Goal: Information Seeking & Learning: Learn about a topic

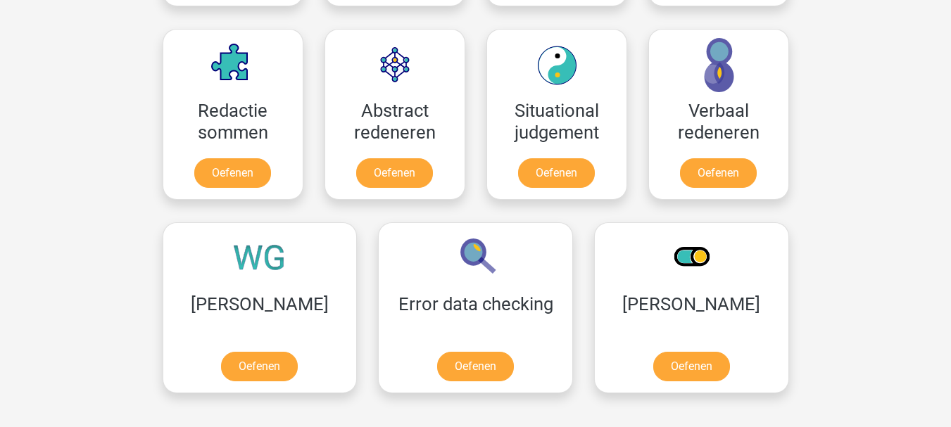
scroll to position [1056, 0]
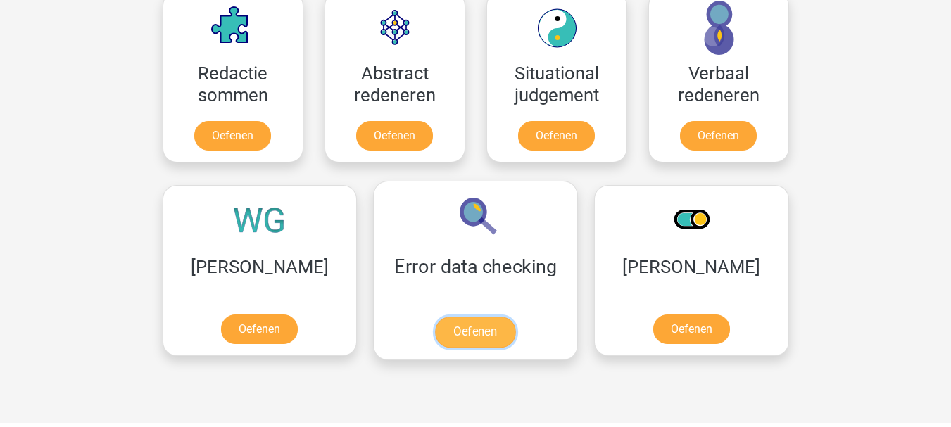
click at [435, 339] on link "Oefenen" at bounding box center [475, 332] width 80 height 31
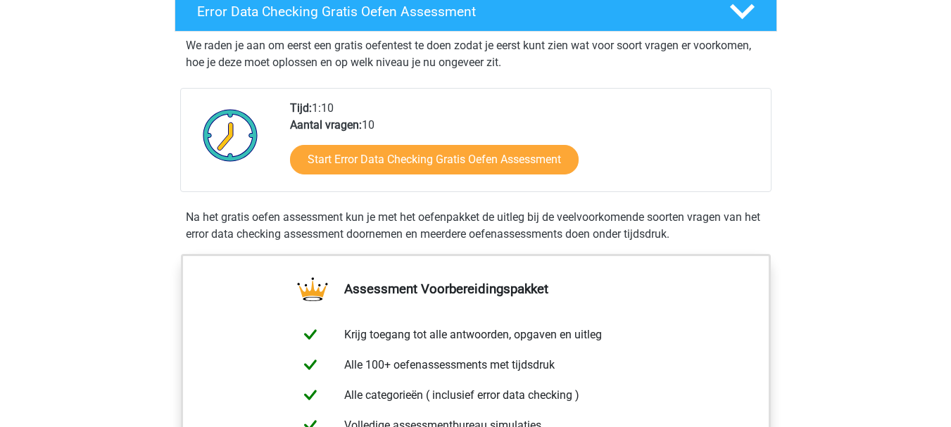
scroll to position [282, 0]
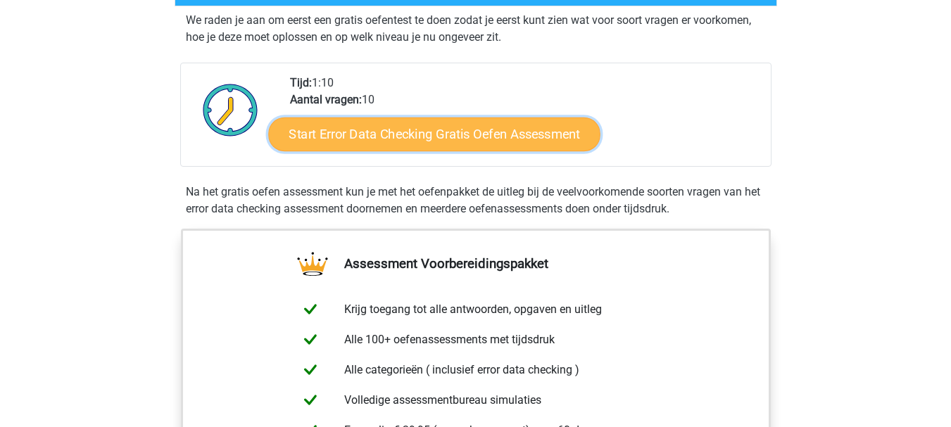
click at [440, 142] on link "Start Error Data Checking Gratis Oefen Assessment" at bounding box center [434, 135] width 332 height 34
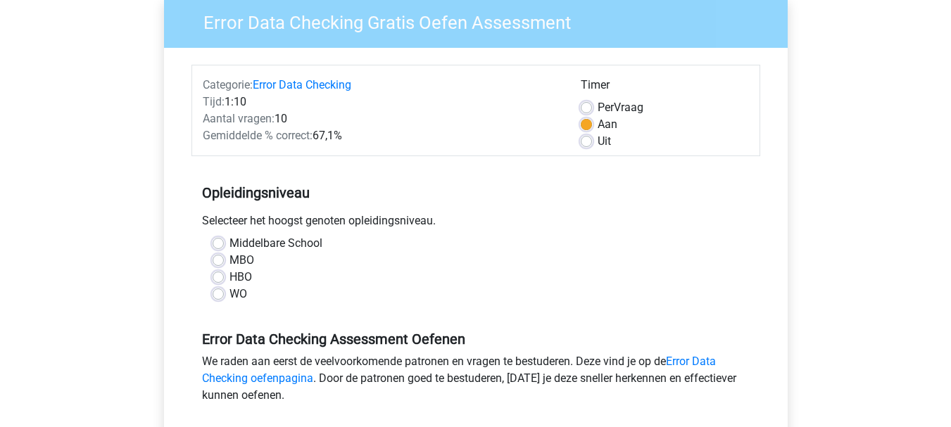
scroll to position [141, 0]
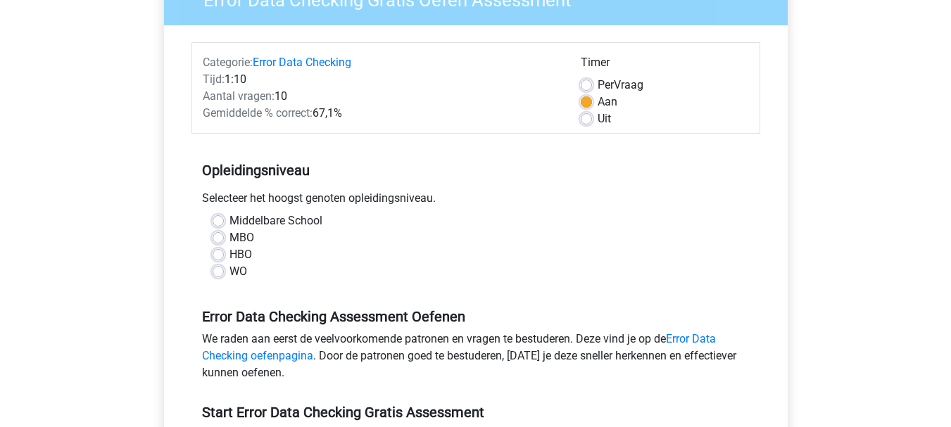
click at [230, 218] on label "Middelbare School" at bounding box center [276, 221] width 93 height 17
click at [218, 218] on input "Middelbare School" at bounding box center [218, 220] width 11 height 14
radio input "true"
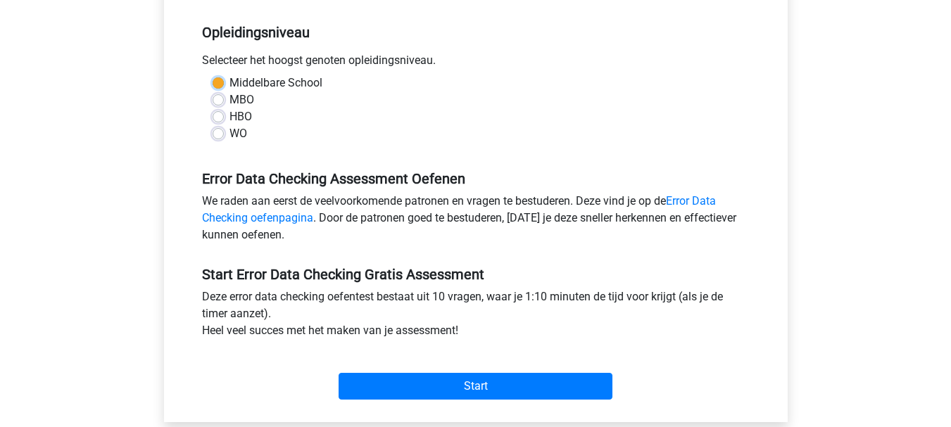
scroll to position [282, 0]
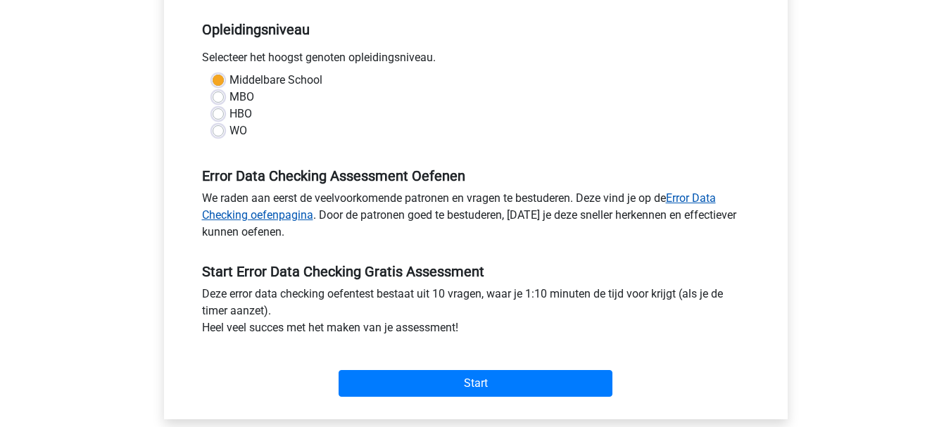
click at [705, 194] on link "Error Data Checking oefenpagina" at bounding box center [459, 207] width 514 height 30
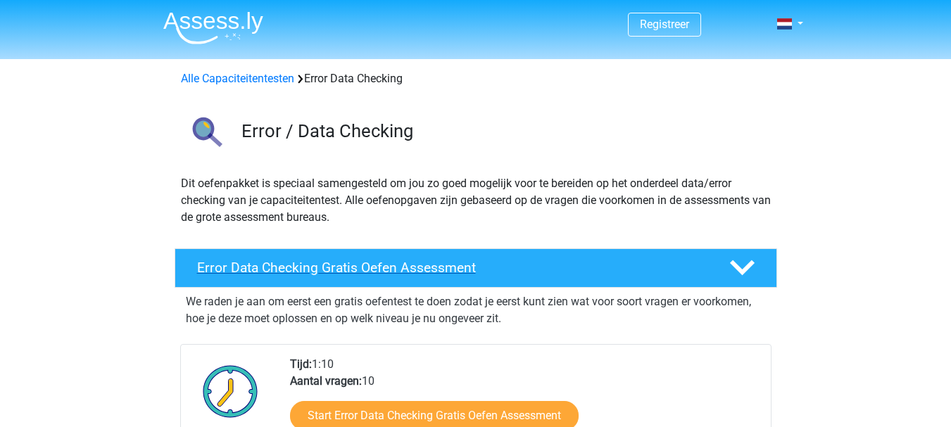
click at [739, 264] on icon at bounding box center [742, 268] width 25 height 25
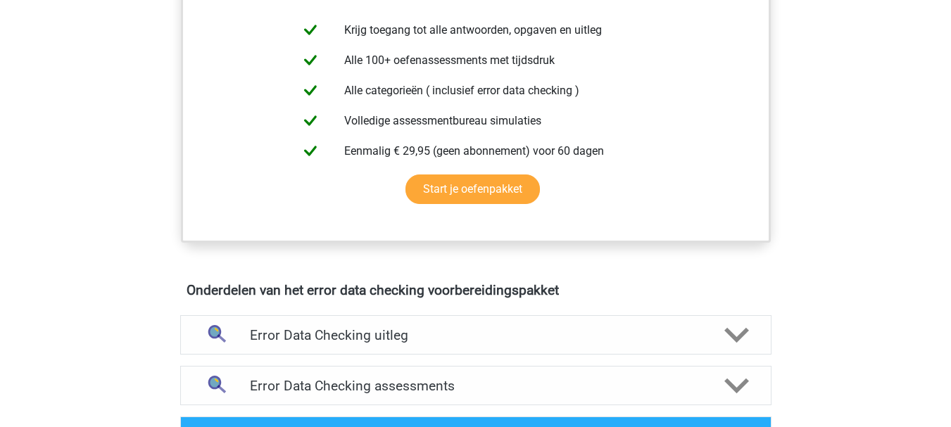
scroll to position [352, 0]
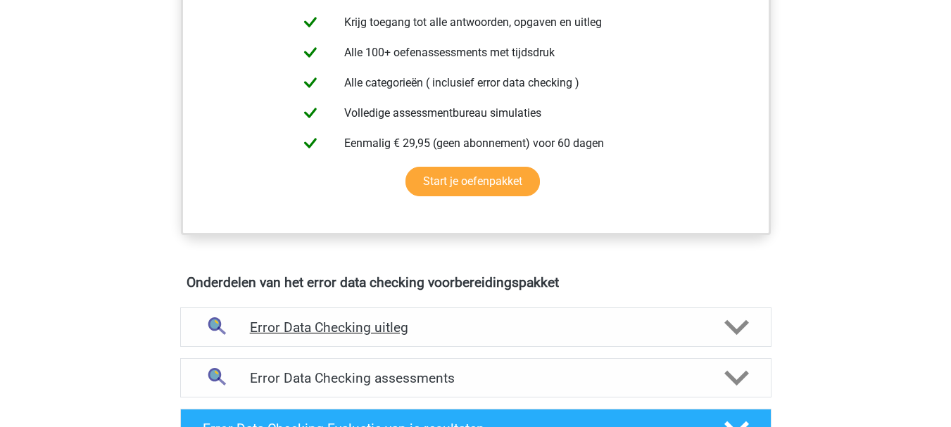
click at [741, 325] on icon at bounding box center [737, 328] width 25 height 25
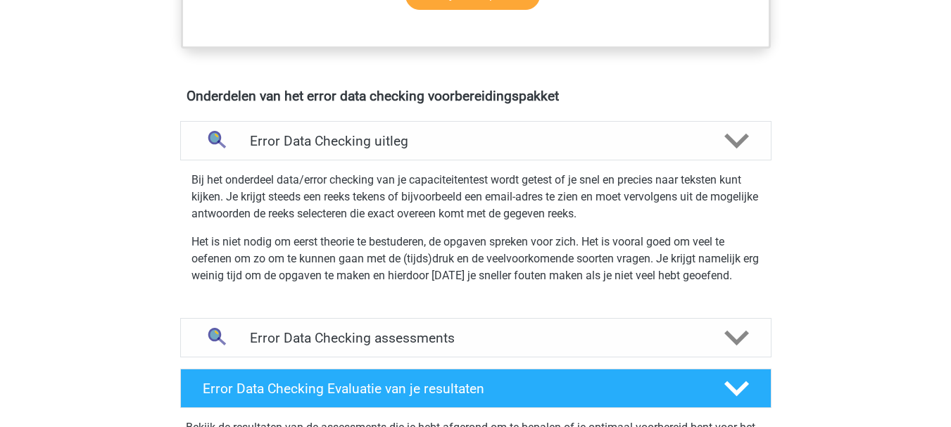
scroll to position [563, 0]
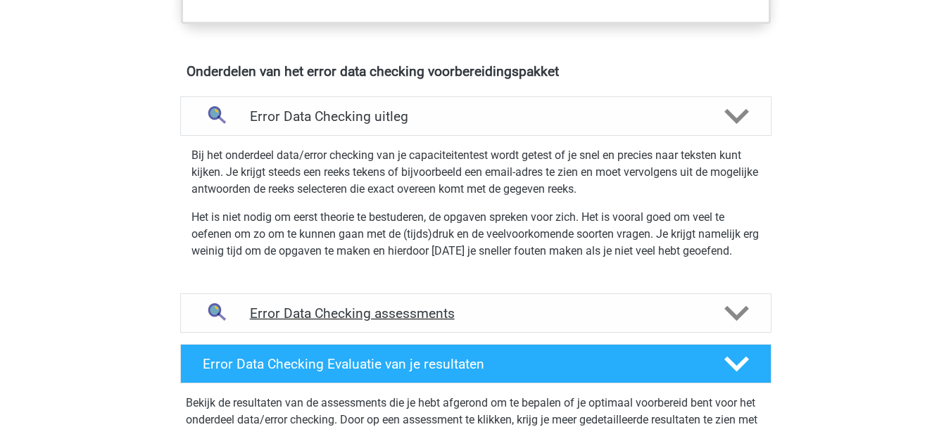
click at [732, 317] on polygon at bounding box center [737, 313] width 25 height 15
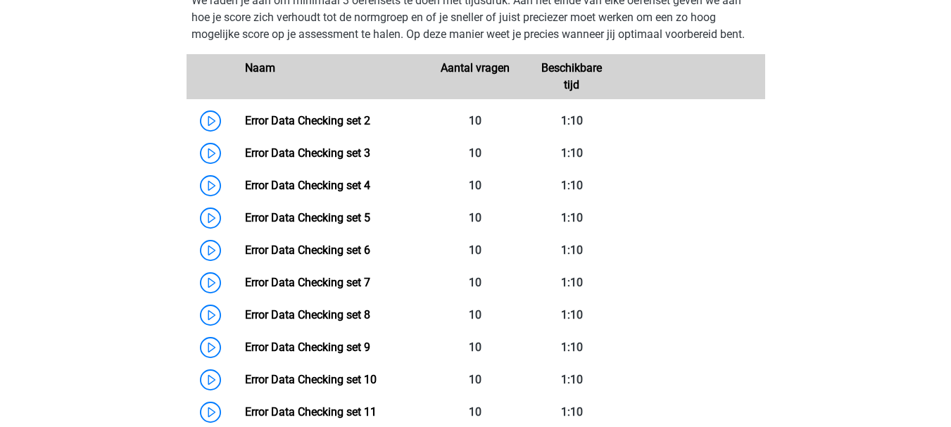
scroll to position [845, 0]
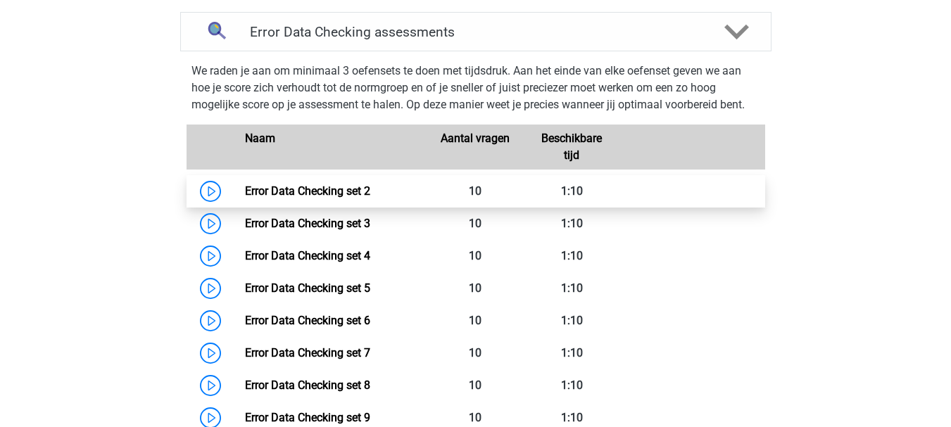
click at [245, 188] on link "Error Data Checking set 2" at bounding box center [307, 191] width 125 height 13
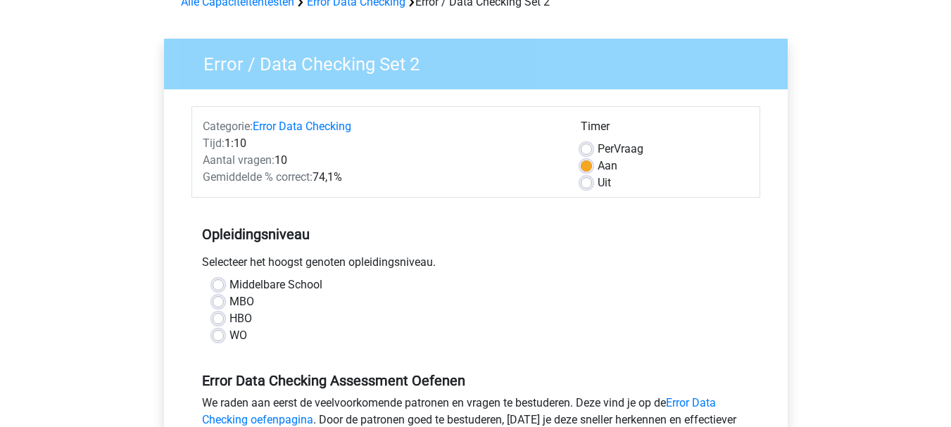
scroll to position [141, 0]
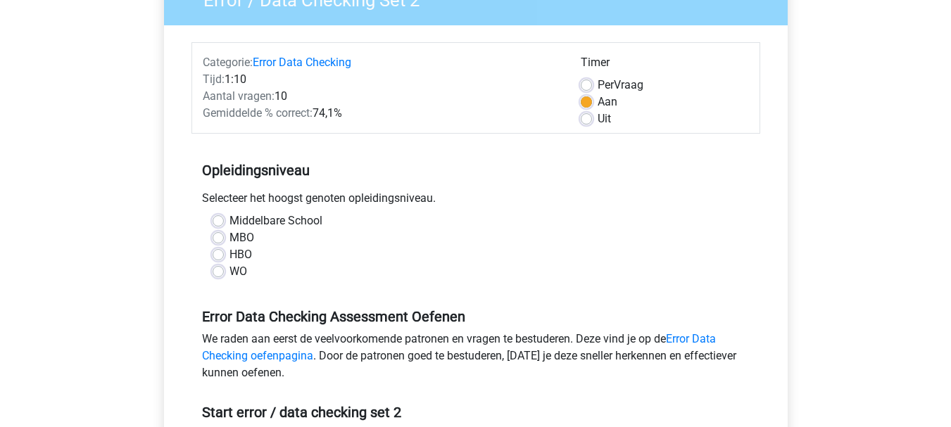
click at [230, 220] on label "Middelbare School" at bounding box center [276, 221] width 93 height 17
click at [220, 220] on input "Middelbare School" at bounding box center [218, 220] width 11 height 14
radio input "true"
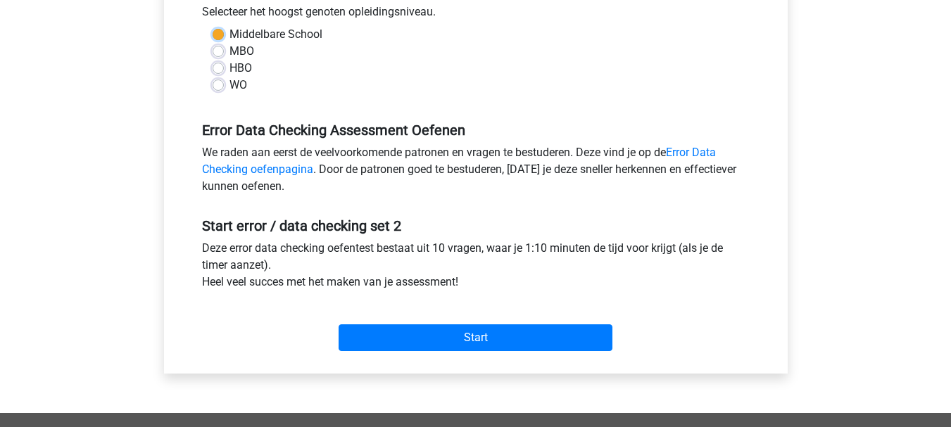
scroll to position [352, 0]
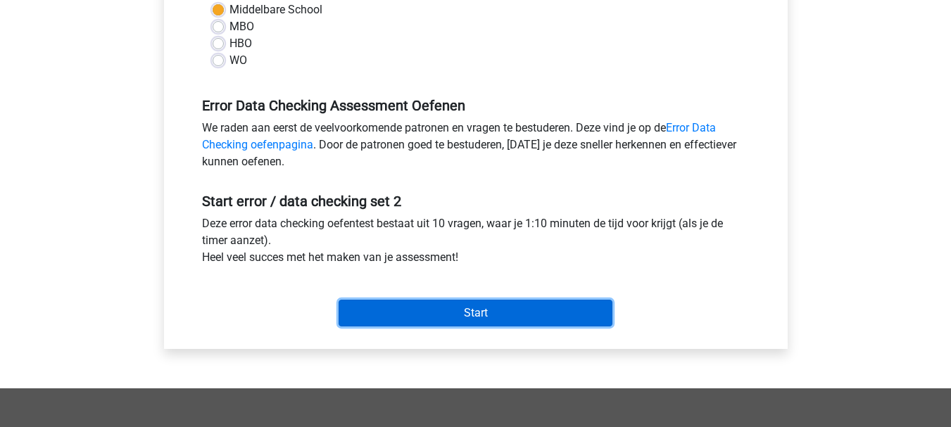
click at [453, 311] on input "Start" at bounding box center [476, 313] width 274 height 27
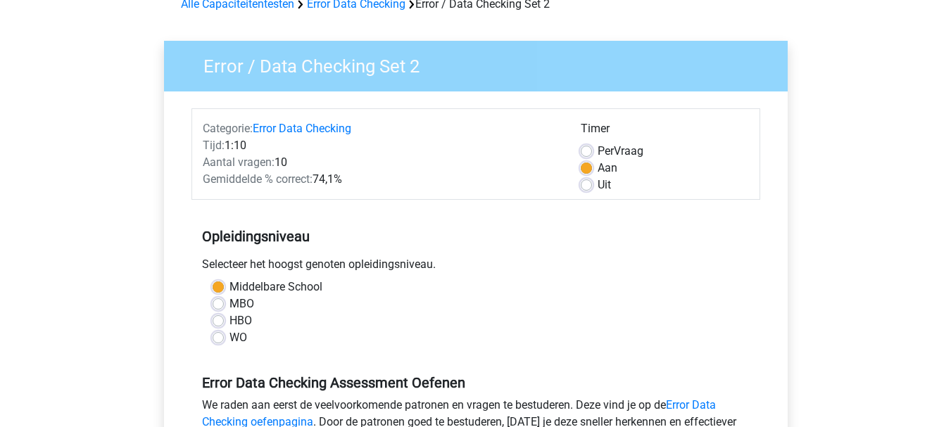
scroll to position [70, 0]
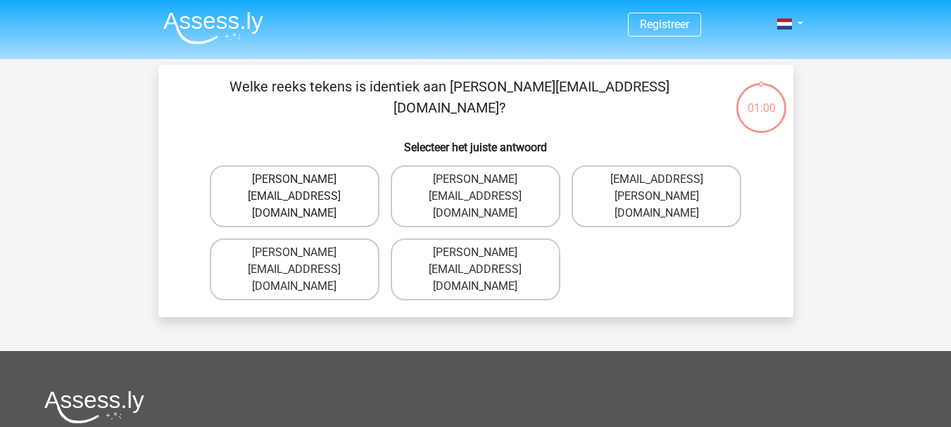
click at [304, 180] on label "Connor.Patterson@gmail.co.uk" at bounding box center [295, 197] width 170 height 62
click at [304, 180] on input "Connor.Patterson@gmail.co.uk" at bounding box center [298, 184] width 9 height 9
radio input "true"
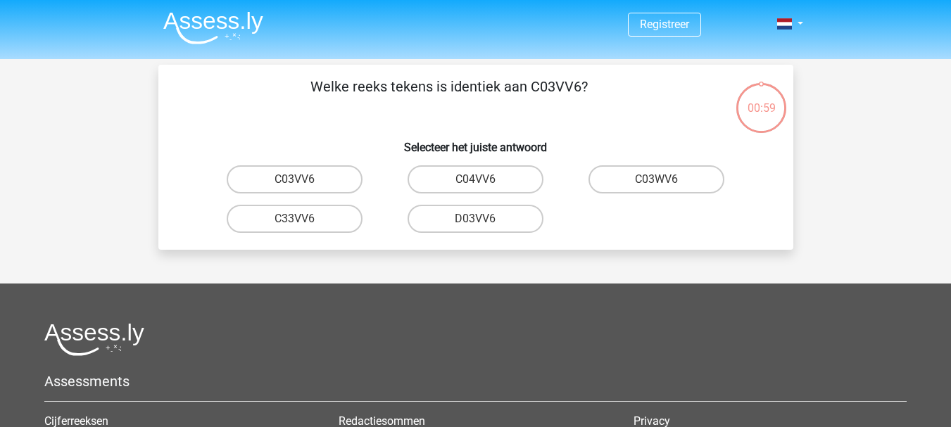
scroll to position [65, 0]
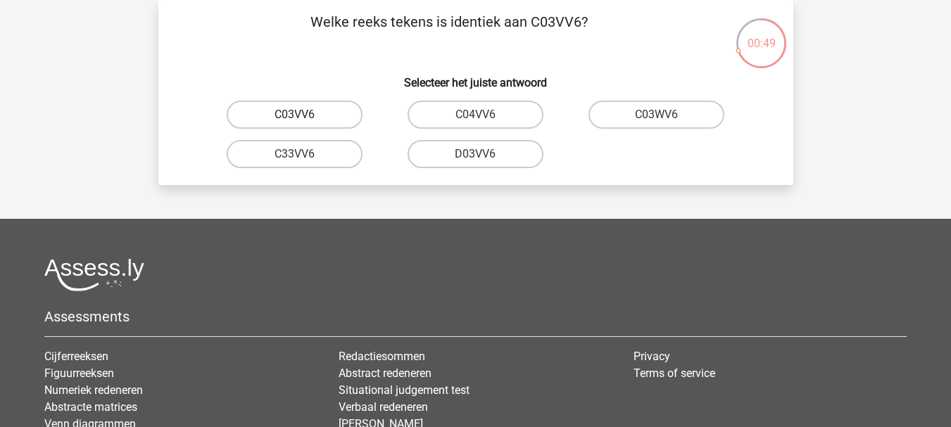
click at [310, 116] on label "C03VV6" at bounding box center [295, 115] width 136 height 28
click at [304, 116] on input "C03VV6" at bounding box center [298, 119] width 9 height 9
radio input "true"
click at [299, 159] on input "jB03CO" at bounding box center [298, 158] width 9 height 9
radio input "true"
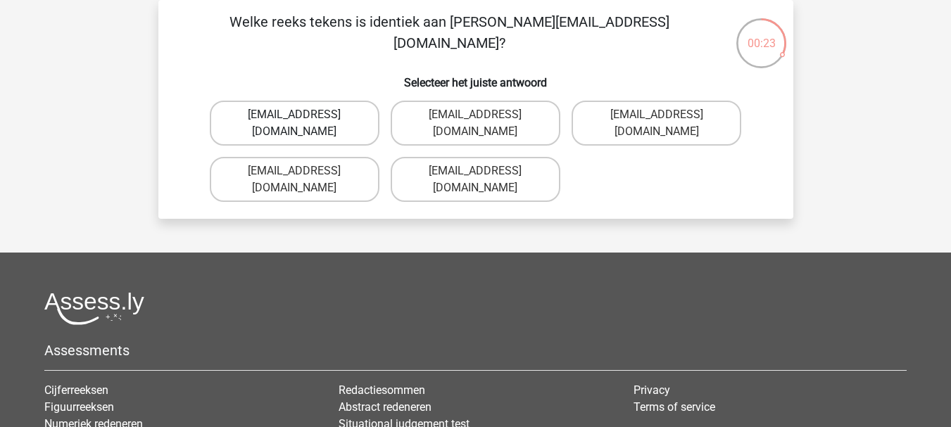
click at [352, 116] on label "Jack_Conley@hotmail.uk.com" at bounding box center [295, 123] width 170 height 45
click at [304, 116] on input "Jack_Conley@hotmail.uk.com" at bounding box center [298, 119] width 9 height 9
radio input "true"
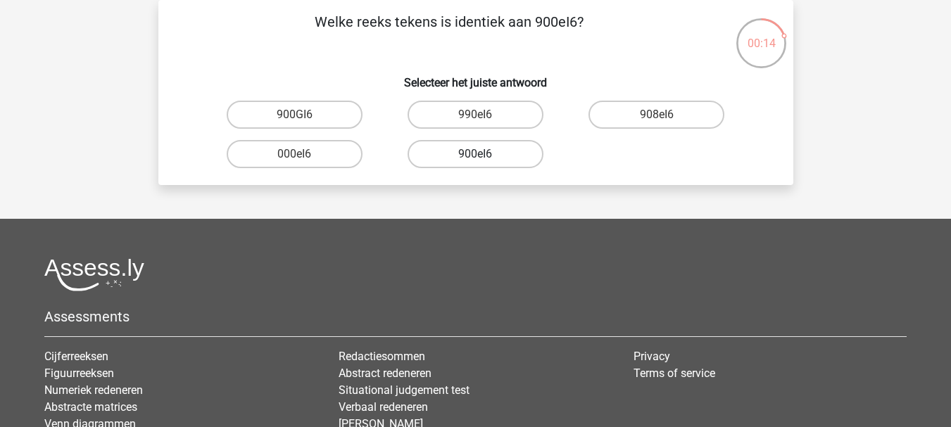
click at [468, 152] on label "900eI6" at bounding box center [476, 154] width 136 height 28
click at [475, 154] on input "900eI6" at bounding box center [479, 158] width 9 height 9
radio input "true"
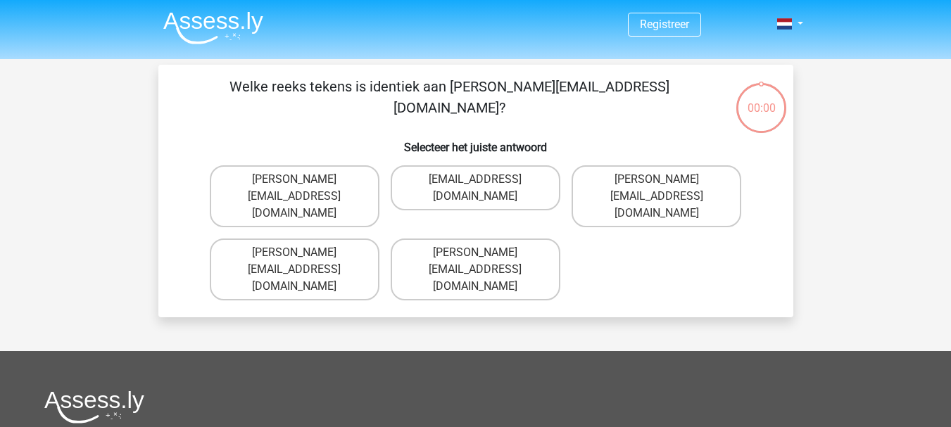
scroll to position [65, 0]
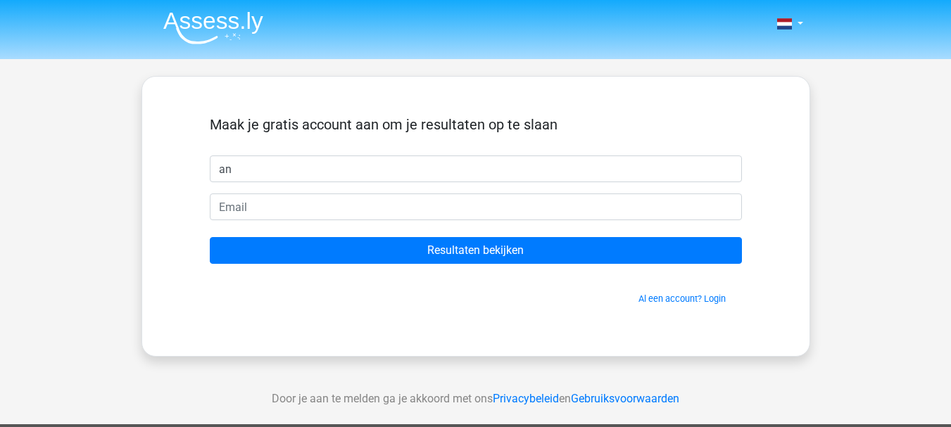
type input "an"
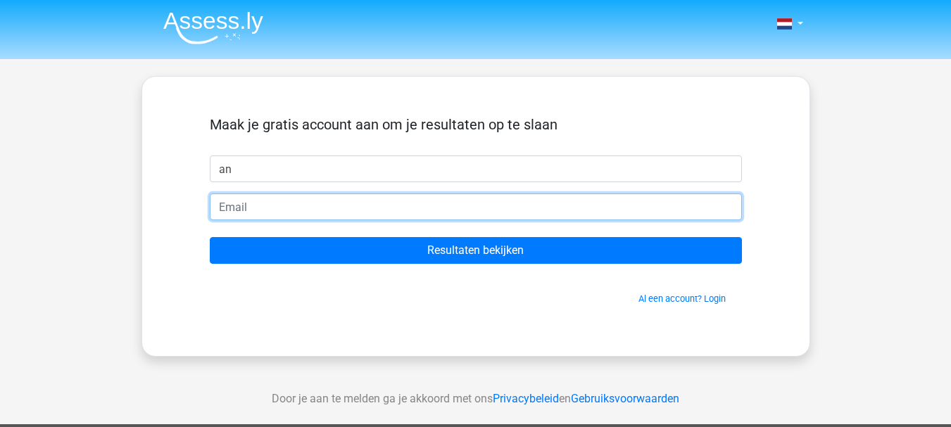
click at [364, 207] on input "email" at bounding box center [476, 207] width 532 height 27
type input "[EMAIL_ADDRESS][DOMAIN_NAME]"
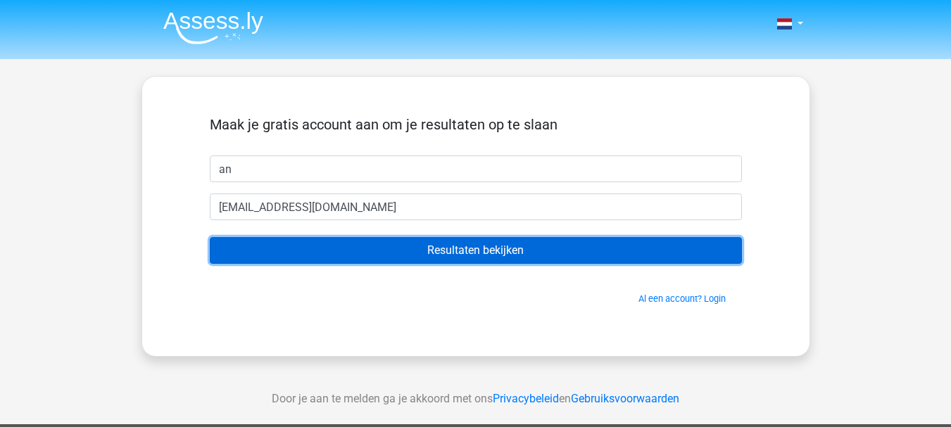
click at [438, 249] on input "Resultaten bekijken" at bounding box center [476, 250] width 532 height 27
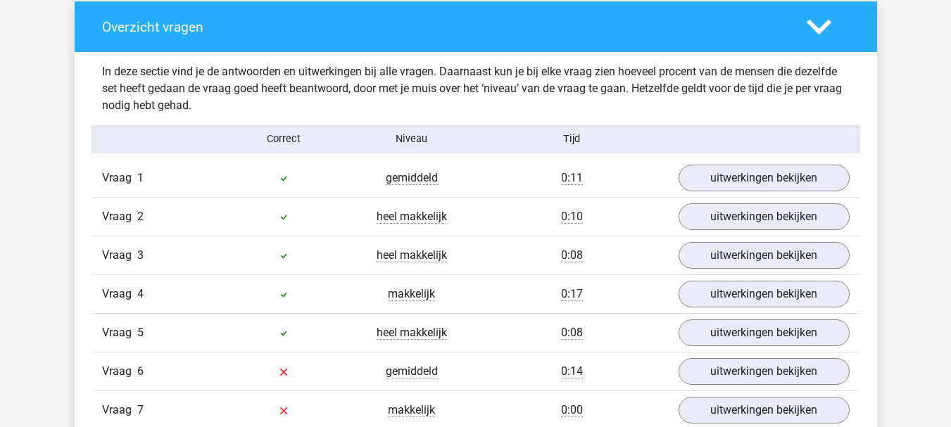
scroll to position [1056, 0]
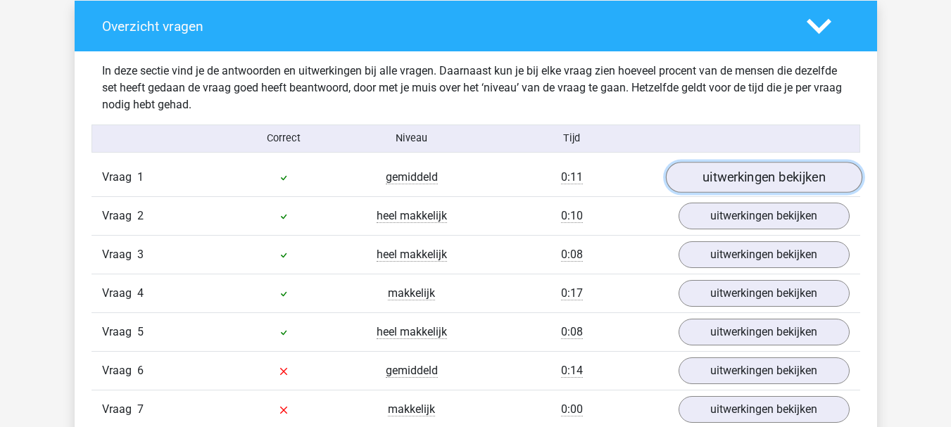
click at [718, 175] on link "uitwerkingen bekijken" at bounding box center [764, 177] width 196 height 31
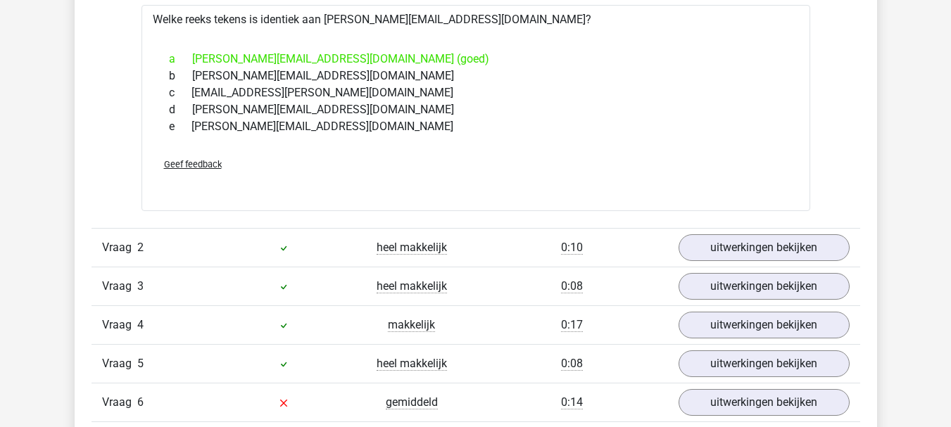
scroll to position [1268, 0]
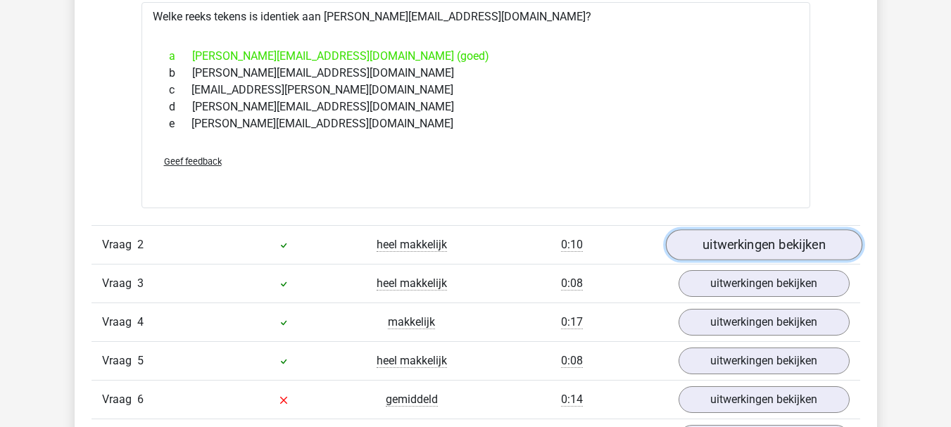
click at [750, 251] on link "uitwerkingen bekijken" at bounding box center [764, 245] width 196 height 31
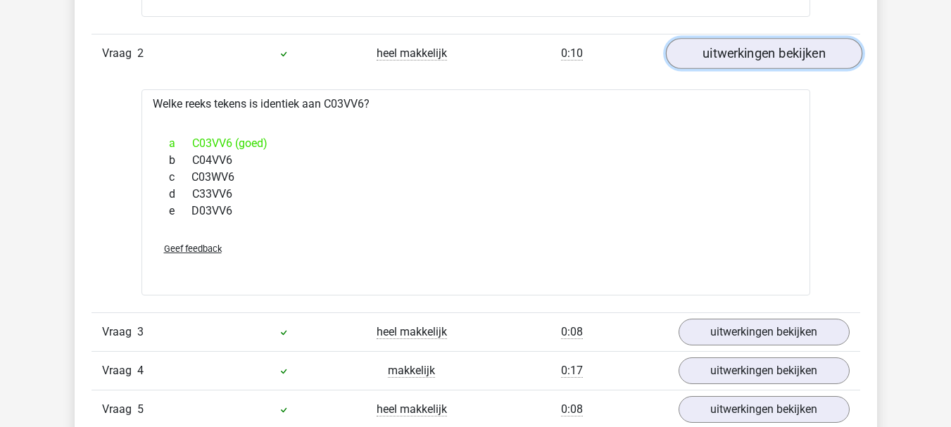
scroll to position [1479, 0]
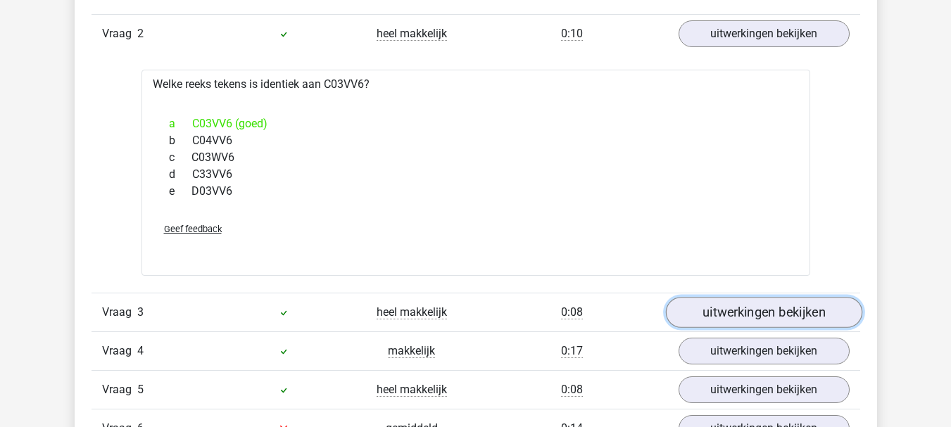
click at [759, 313] on link "uitwerkingen bekijken" at bounding box center [764, 312] width 196 height 31
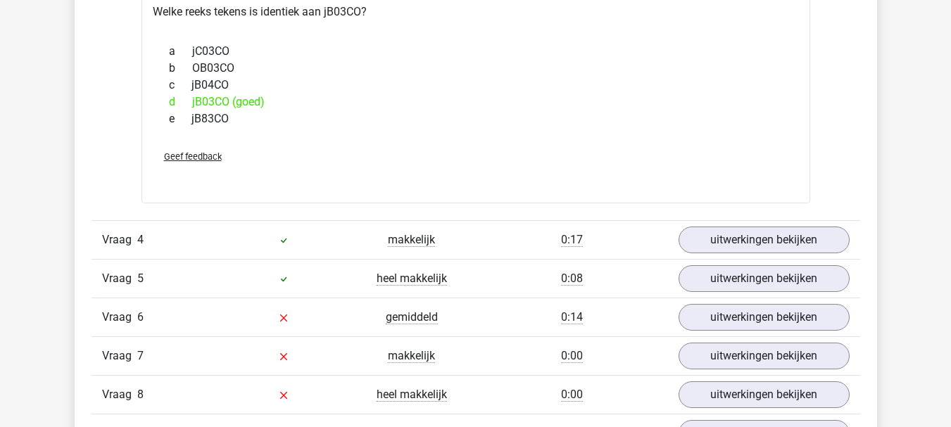
scroll to position [1831, 0]
click at [776, 240] on link "uitwerkingen bekijken" at bounding box center [764, 240] width 196 height 31
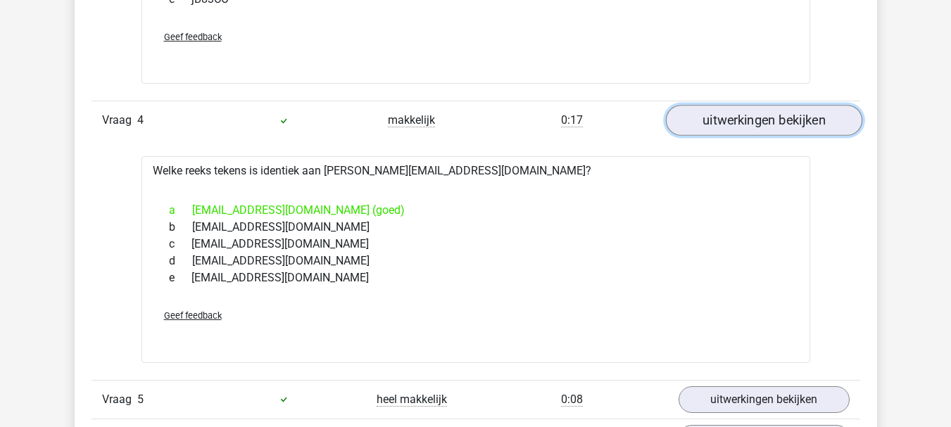
scroll to position [2042, 0]
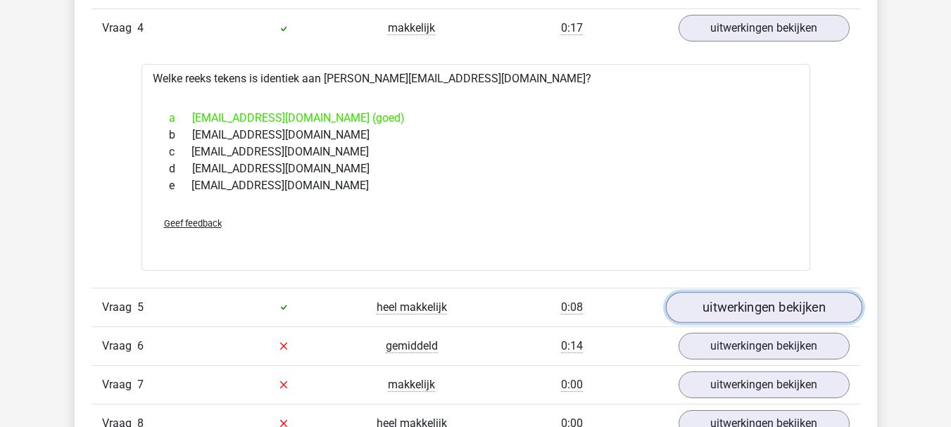
click at [788, 308] on link "uitwerkingen bekijken" at bounding box center [764, 307] width 196 height 31
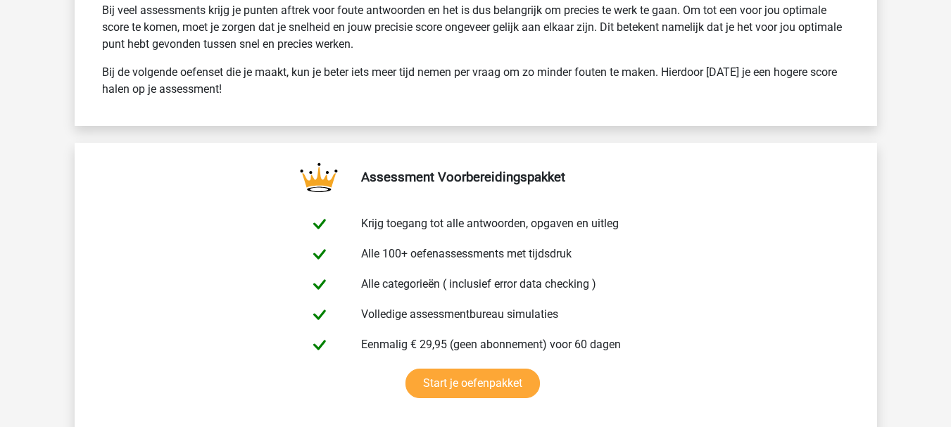
scroll to position [3592, 0]
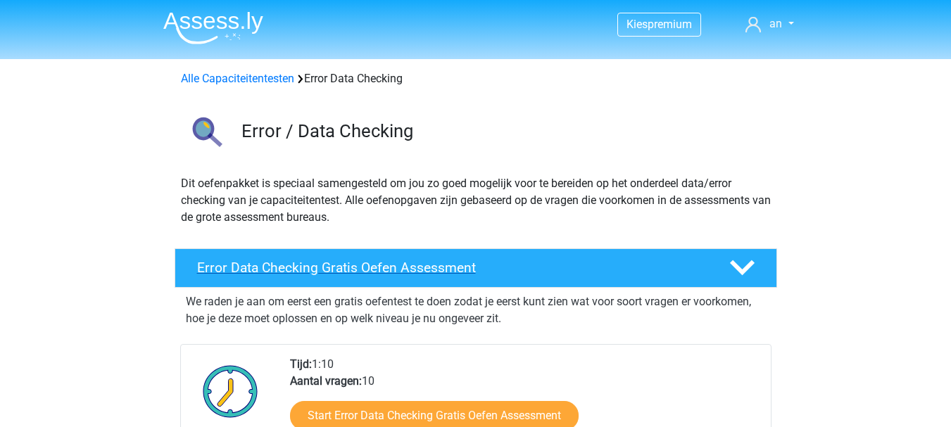
click at [744, 270] on polygon at bounding box center [742, 268] width 25 height 15
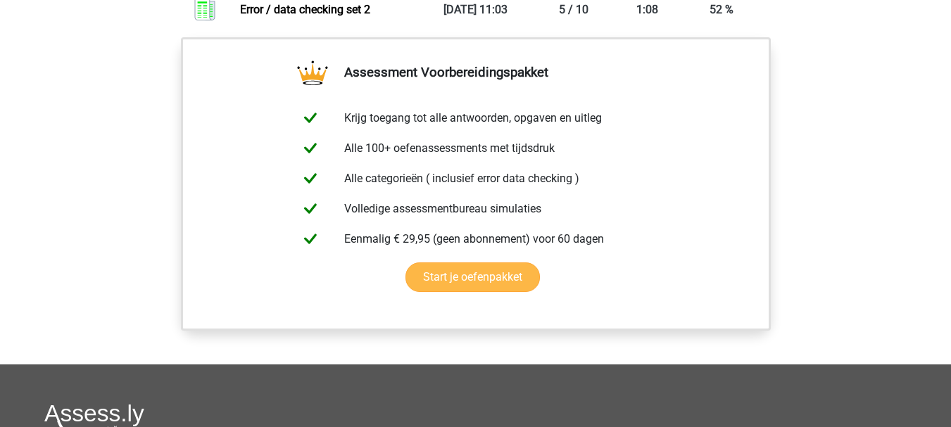
scroll to position [916, 0]
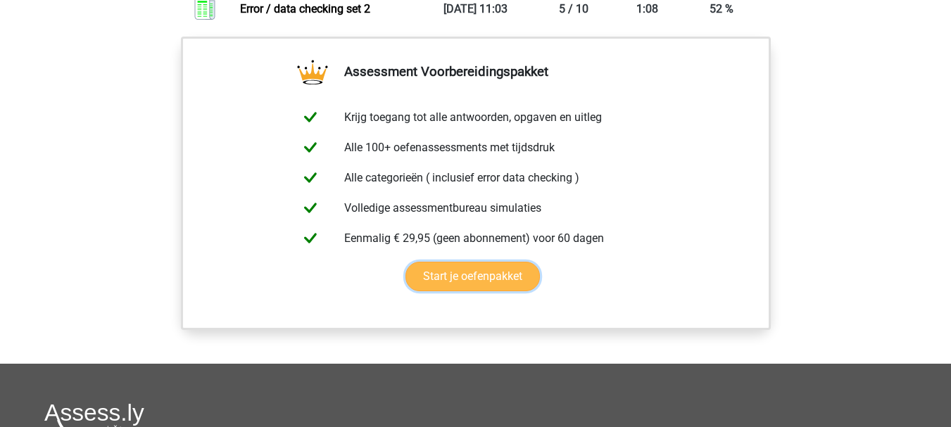
click at [456, 281] on link "Start je oefenpakket" at bounding box center [473, 277] width 135 height 30
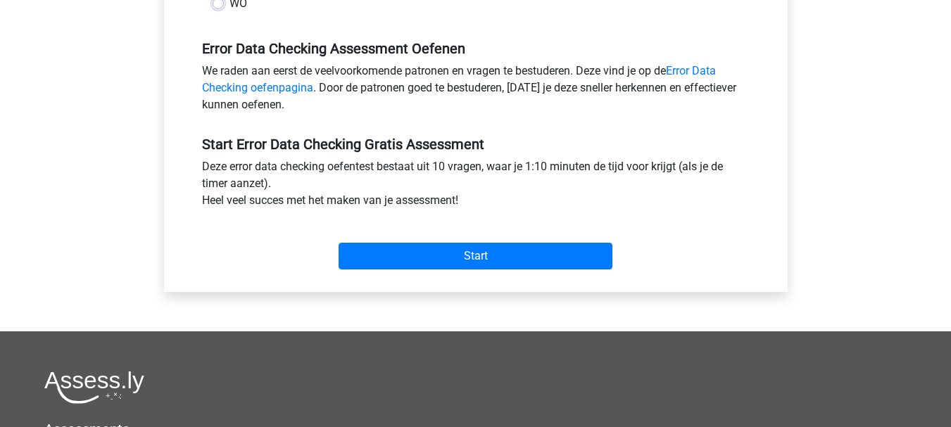
scroll to position [423, 0]
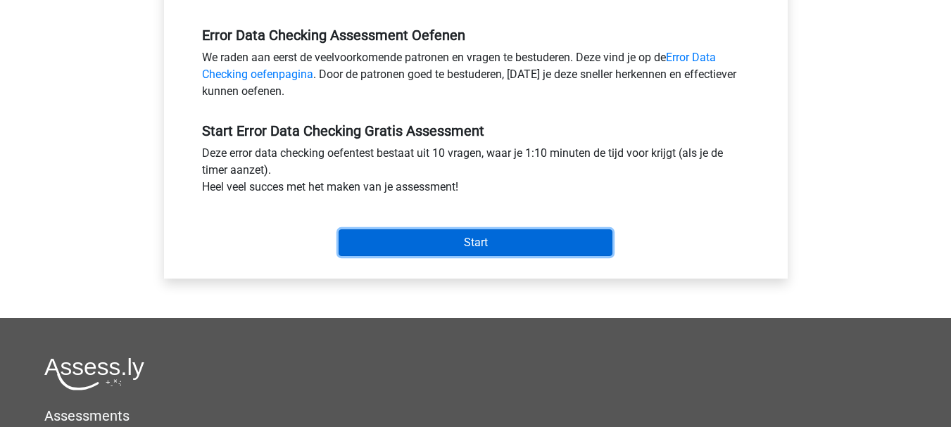
click at [411, 249] on input "Start" at bounding box center [476, 243] width 274 height 27
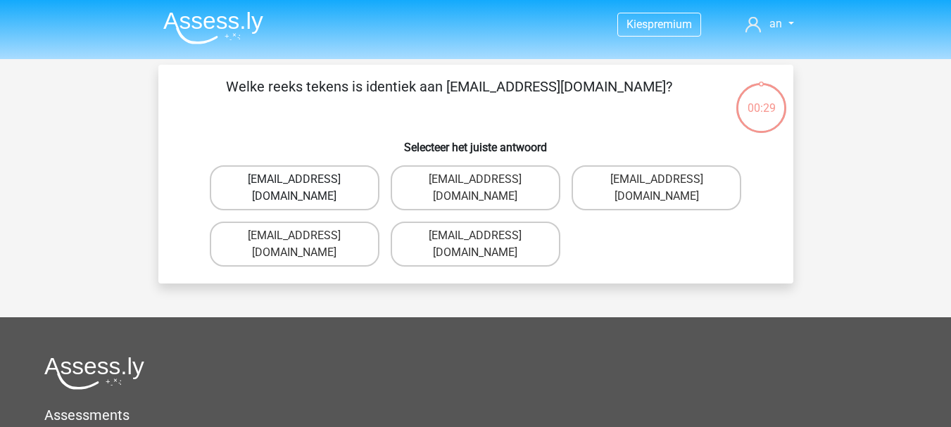
click at [337, 174] on label "Evie_Maede@jointmail.com.uk" at bounding box center [295, 188] width 170 height 45
click at [304, 180] on input "Evie_Maede@jointmail.com.uk" at bounding box center [298, 184] width 9 height 9
radio input "true"
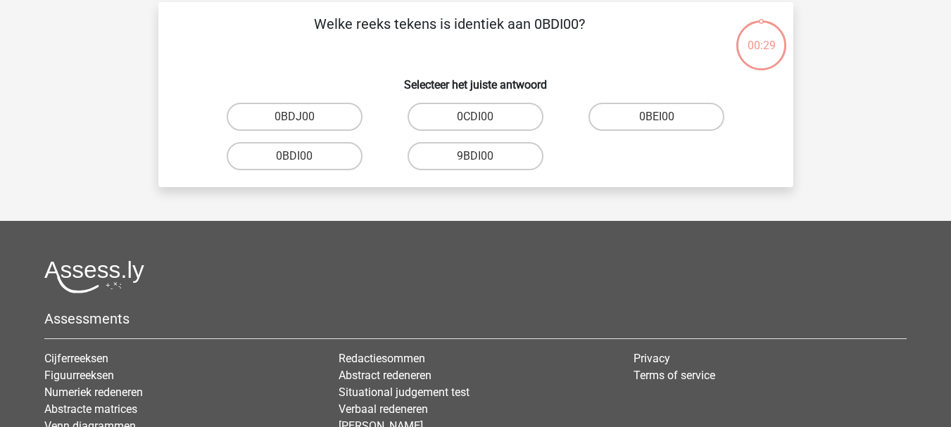
scroll to position [65, 0]
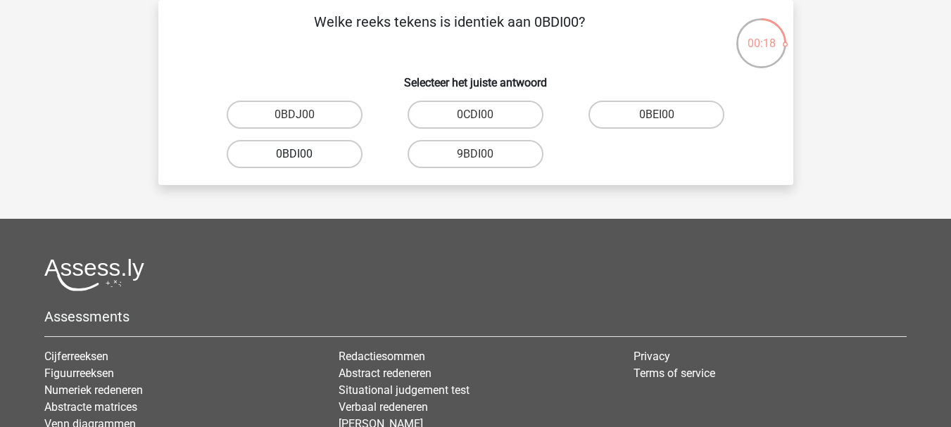
click at [306, 154] on label "0BDI00" at bounding box center [295, 154] width 136 height 28
click at [304, 154] on input "0BDI00" at bounding box center [298, 158] width 9 height 9
radio input "true"
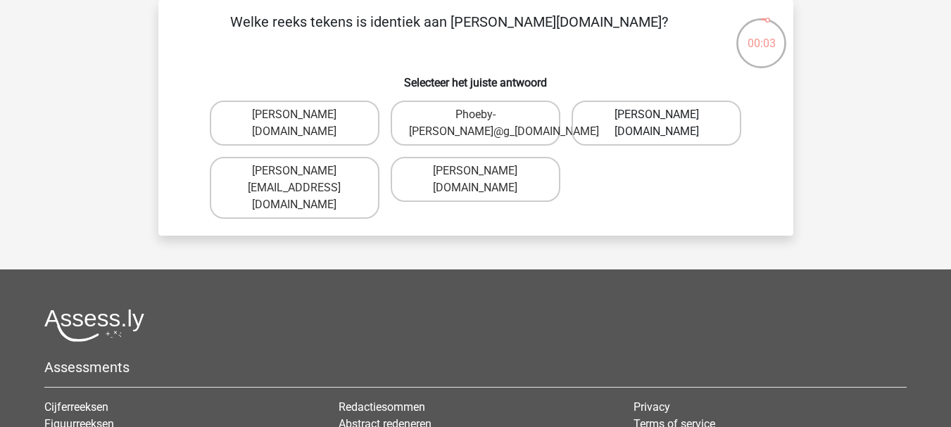
click at [660, 129] on label "Phoebe-Patterson@g_mail.gr" at bounding box center [657, 123] width 170 height 45
click at [660, 124] on input "Phoebe-Patterson@g_mail.gr" at bounding box center [661, 119] width 9 height 9
radio input "true"
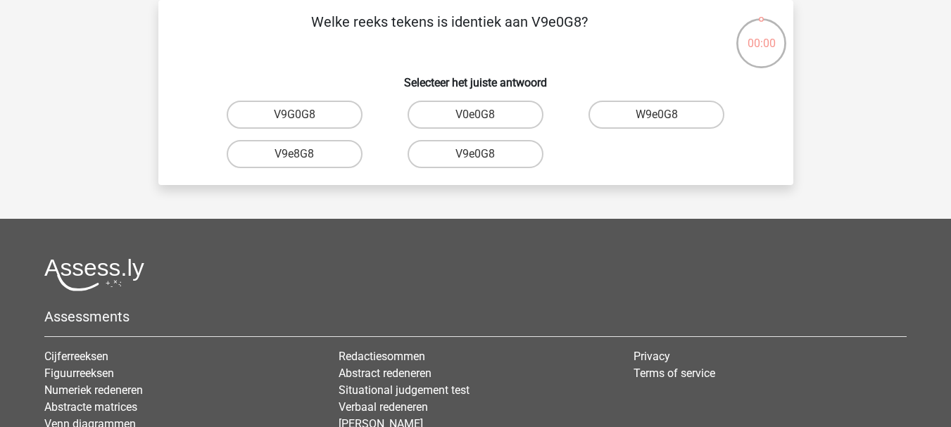
click at [482, 158] on input "V9e0G8" at bounding box center [479, 158] width 9 height 9
radio input "true"
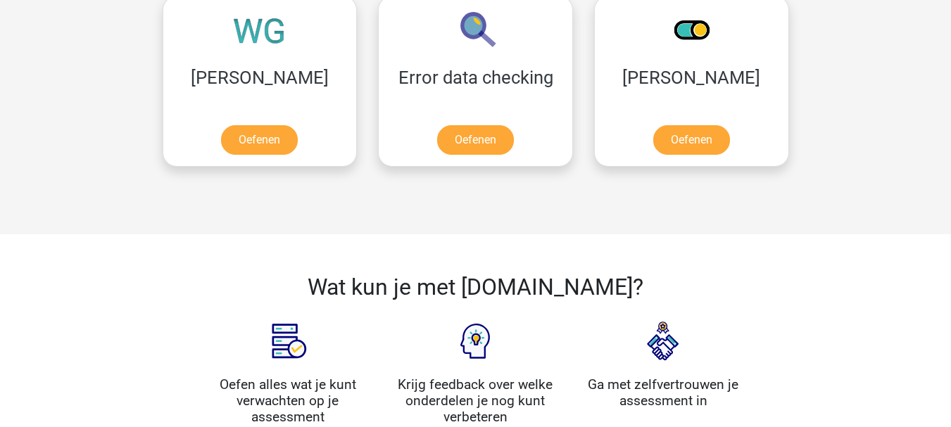
scroll to position [1268, 0]
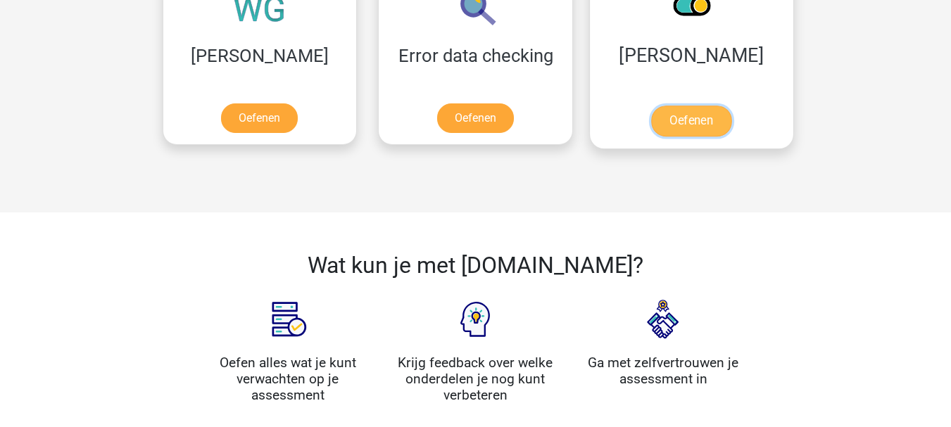
click at [651, 124] on link "Oefenen" at bounding box center [691, 121] width 80 height 31
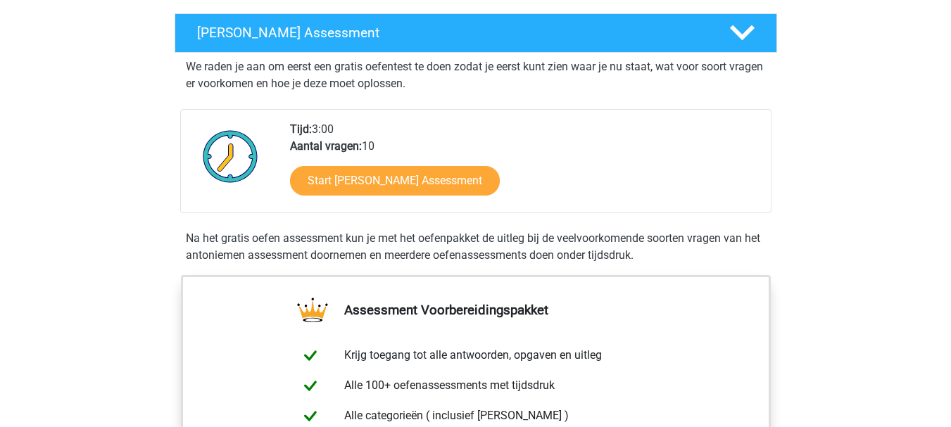
scroll to position [211, 0]
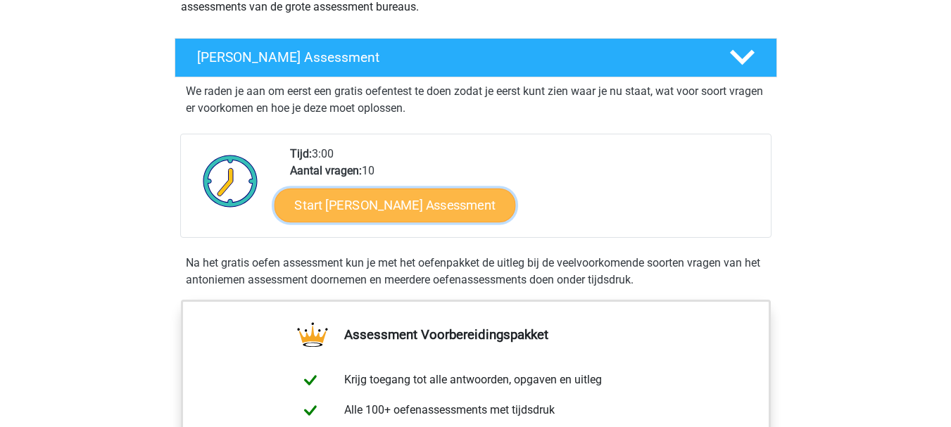
click at [435, 201] on link "Start Antoniemen Gratis Oefen Assessment" at bounding box center [395, 205] width 242 height 34
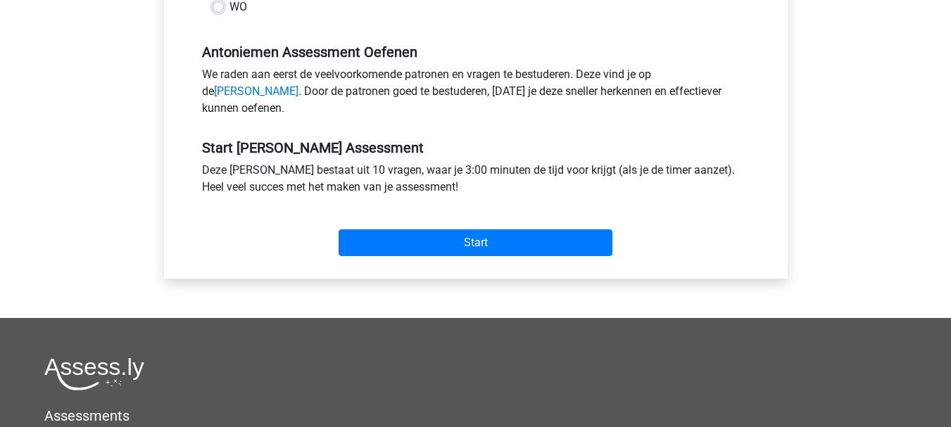
scroll to position [423, 0]
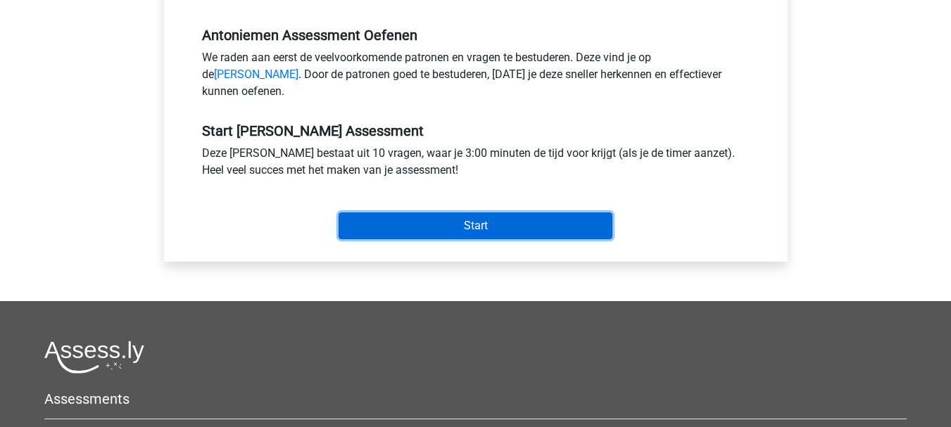
click at [487, 239] on input "Start" at bounding box center [476, 226] width 274 height 27
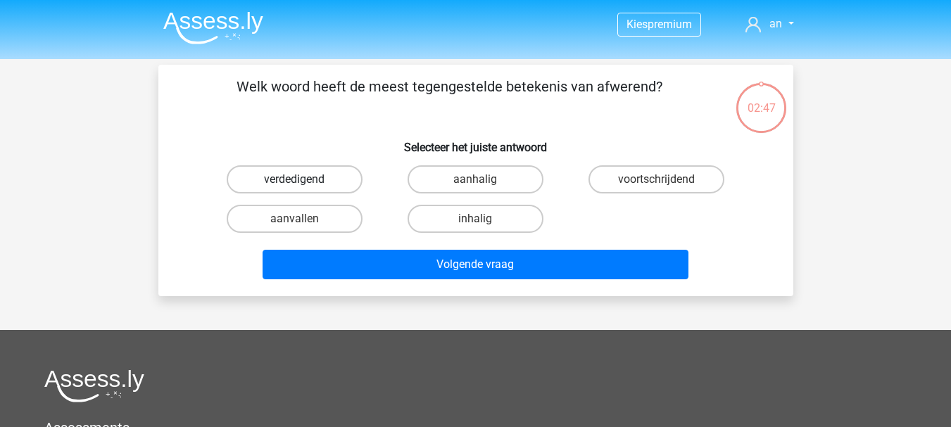
click at [262, 182] on label "verdedigend" at bounding box center [295, 180] width 136 height 28
click at [294, 182] on input "verdedigend" at bounding box center [298, 184] width 9 height 9
radio input "true"
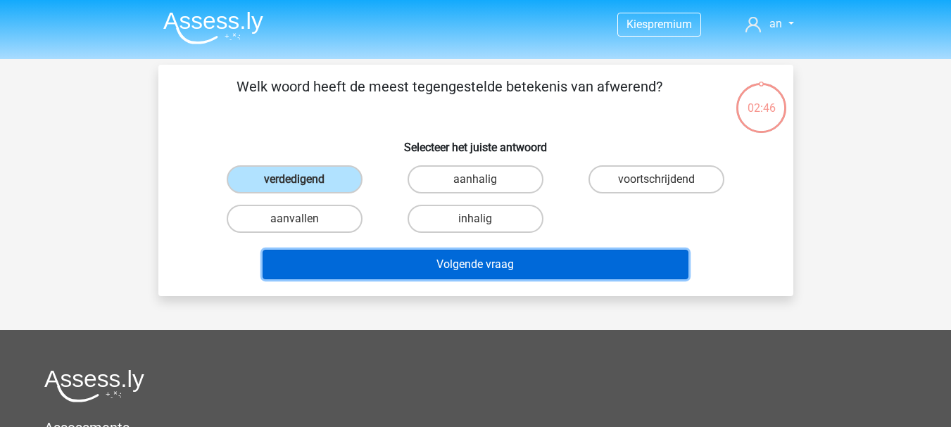
click at [464, 271] on button "Volgende vraag" at bounding box center [476, 265] width 426 height 30
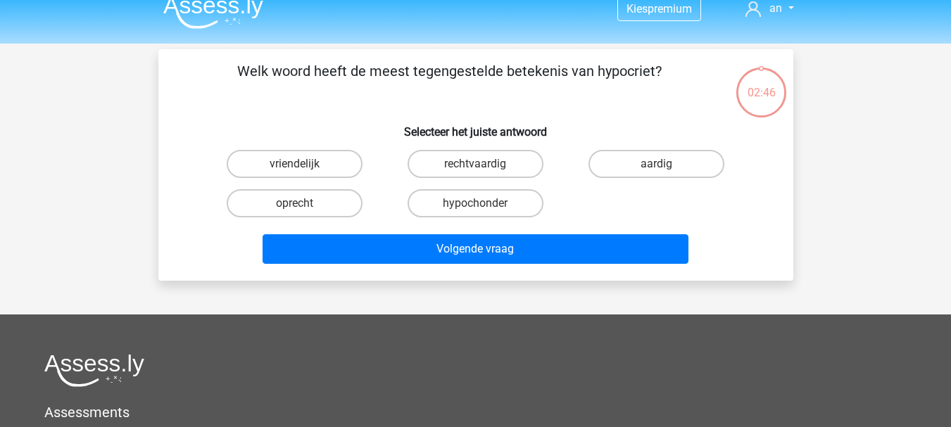
scroll to position [65, 0]
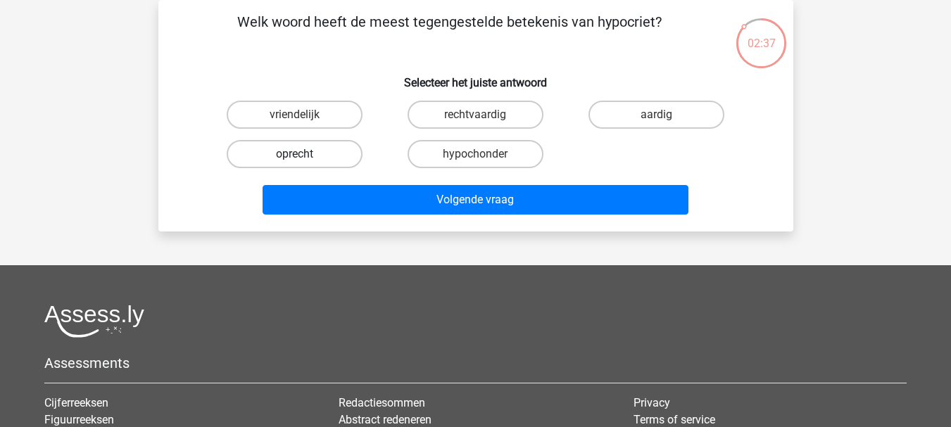
click at [286, 151] on label "oprecht" at bounding box center [295, 154] width 136 height 28
click at [294, 154] on input "oprecht" at bounding box center [298, 158] width 9 height 9
radio input "true"
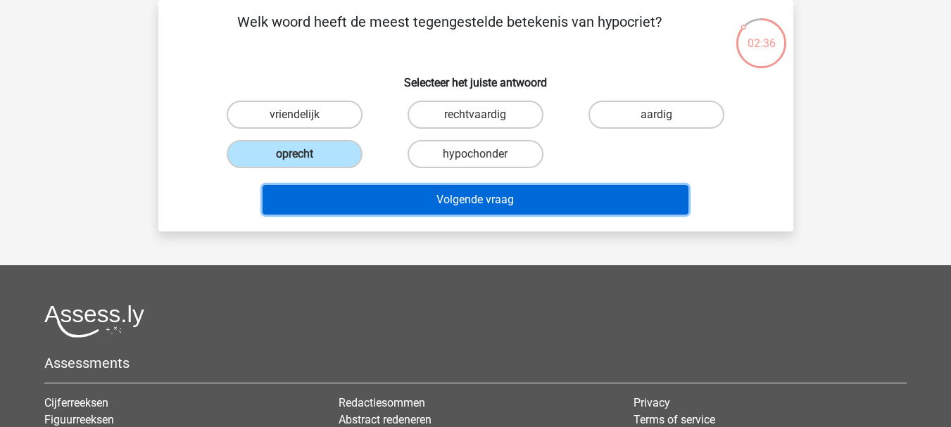
click at [420, 208] on button "Volgende vraag" at bounding box center [476, 200] width 426 height 30
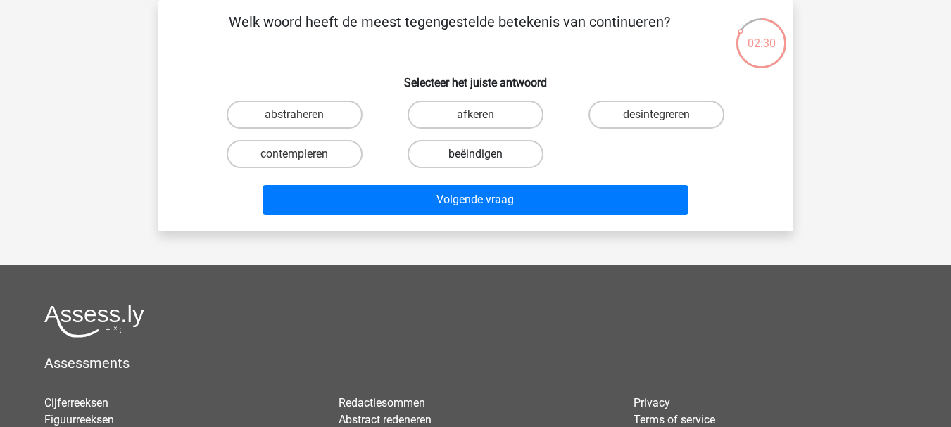
click at [473, 154] on label "beëindigen" at bounding box center [476, 154] width 136 height 28
click at [475, 154] on input "beëindigen" at bounding box center [479, 158] width 9 height 9
radio input "true"
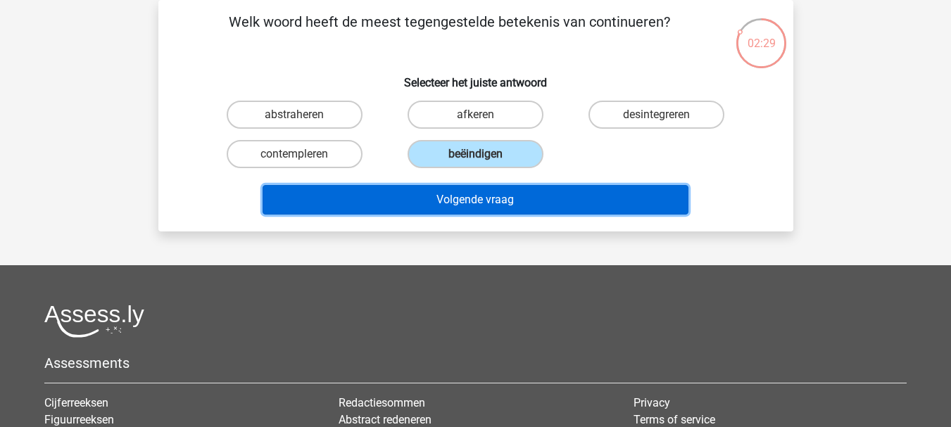
click at [473, 195] on button "Volgende vraag" at bounding box center [476, 200] width 426 height 30
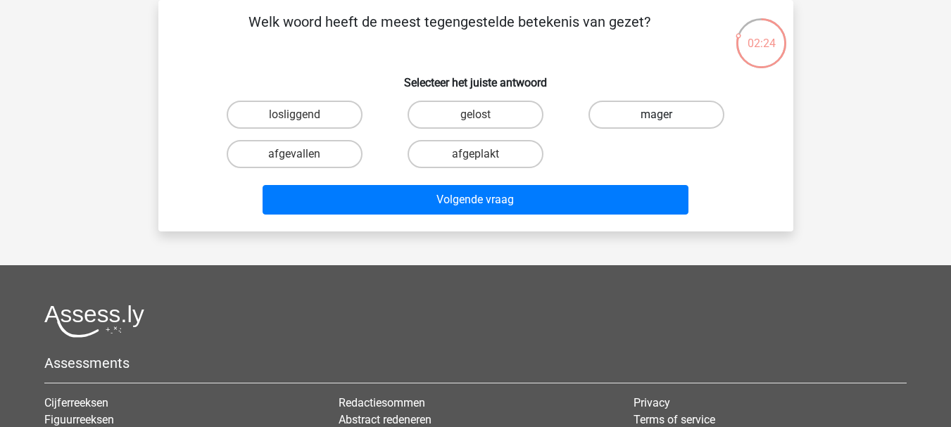
click at [639, 113] on label "mager" at bounding box center [657, 115] width 136 height 28
click at [657, 115] on input "mager" at bounding box center [661, 119] width 9 height 9
radio input "true"
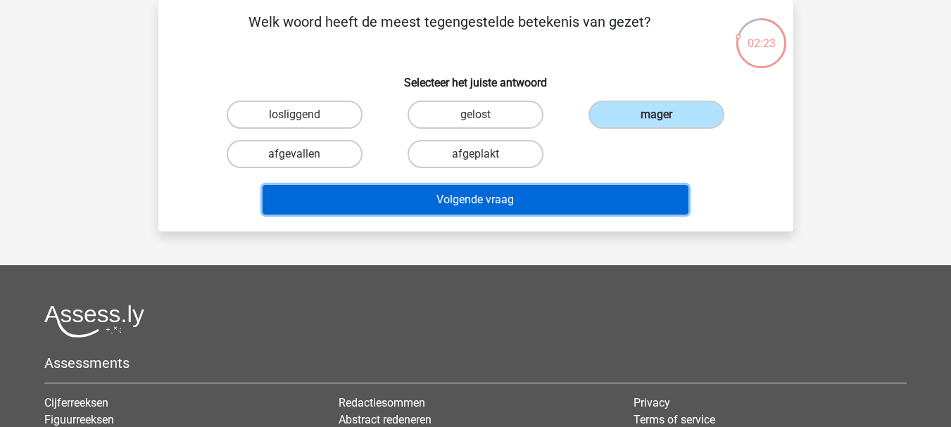
click at [438, 206] on button "Volgende vraag" at bounding box center [476, 200] width 426 height 30
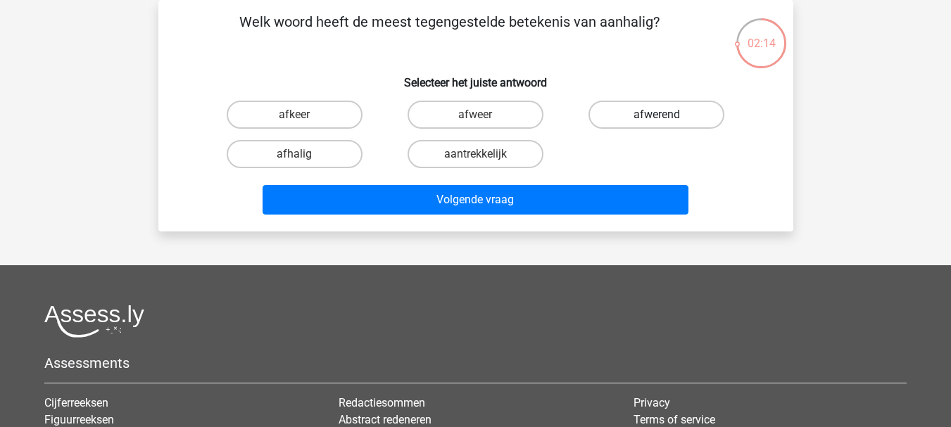
click at [661, 111] on label "afwerend" at bounding box center [657, 115] width 136 height 28
click at [661, 115] on input "afwerend" at bounding box center [661, 119] width 9 height 9
radio input "true"
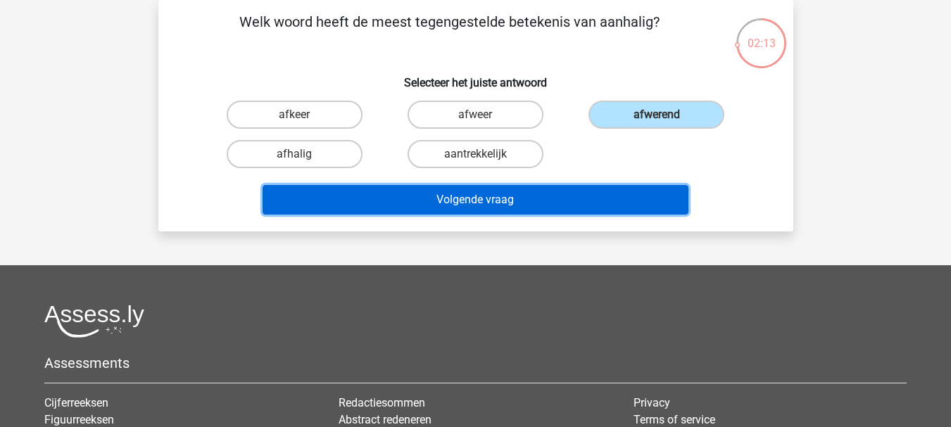
click at [489, 194] on button "Volgende vraag" at bounding box center [476, 200] width 426 height 30
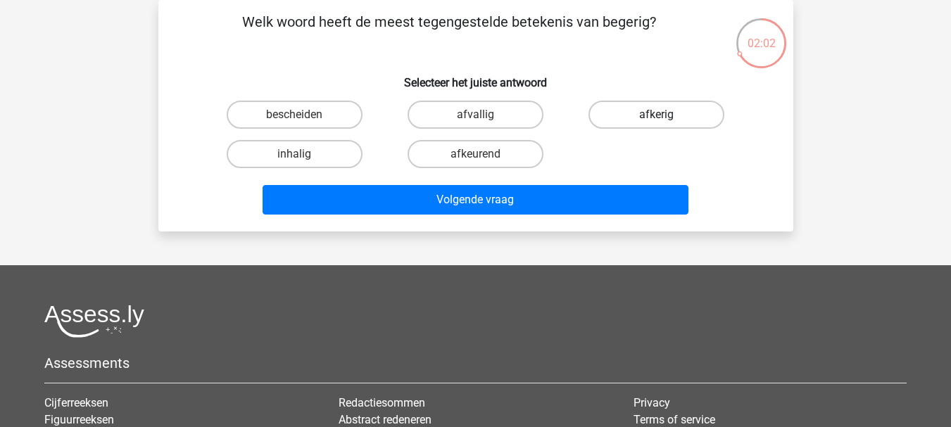
click at [631, 113] on label "afkerig" at bounding box center [657, 115] width 136 height 28
click at [657, 115] on input "afkerig" at bounding box center [661, 119] width 9 height 9
radio input "true"
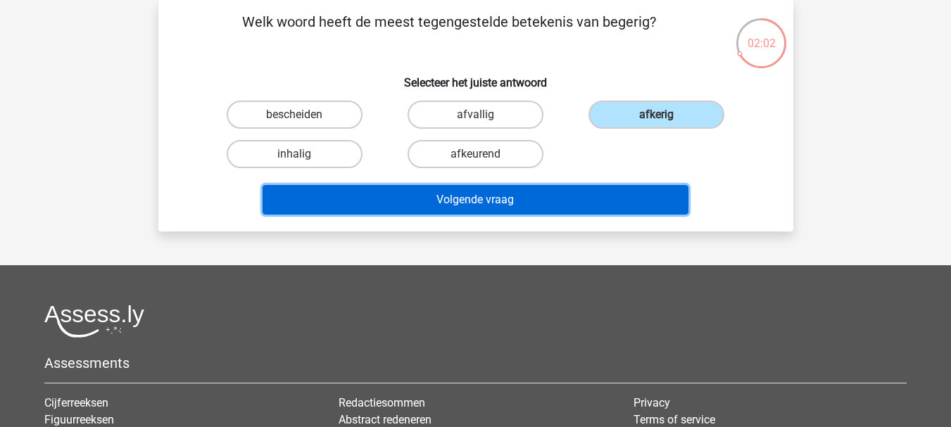
click at [504, 201] on button "Volgende vraag" at bounding box center [476, 200] width 426 height 30
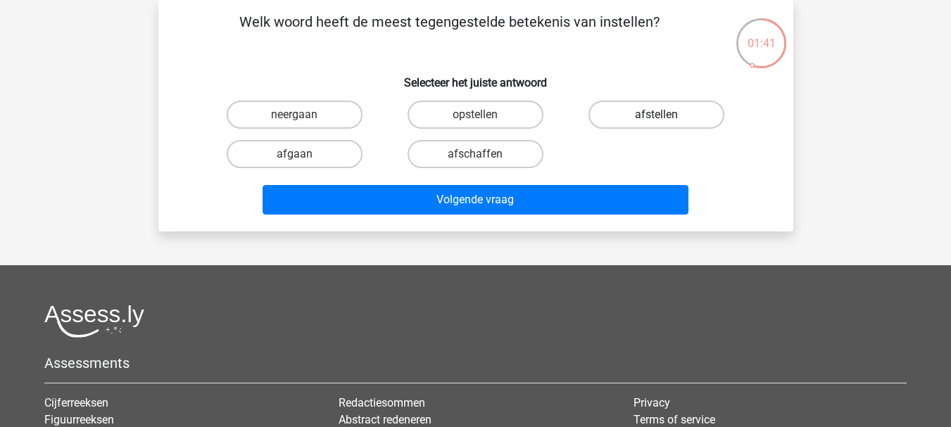
click at [631, 121] on label "afstellen" at bounding box center [657, 115] width 136 height 28
click at [657, 121] on input "afstellen" at bounding box center [661, 119] width 9 height 9
radio input "true"
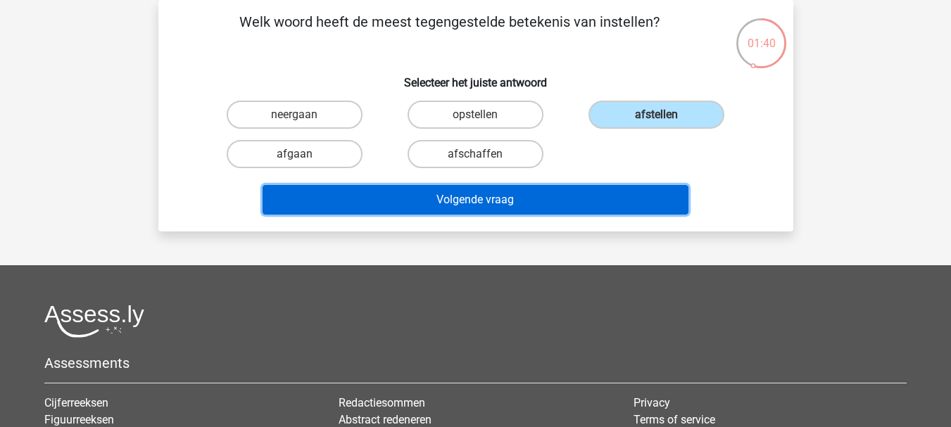
click at [551, 196] on button "Volgende vraag" at bounding box center [476, 200] width 426 height 30
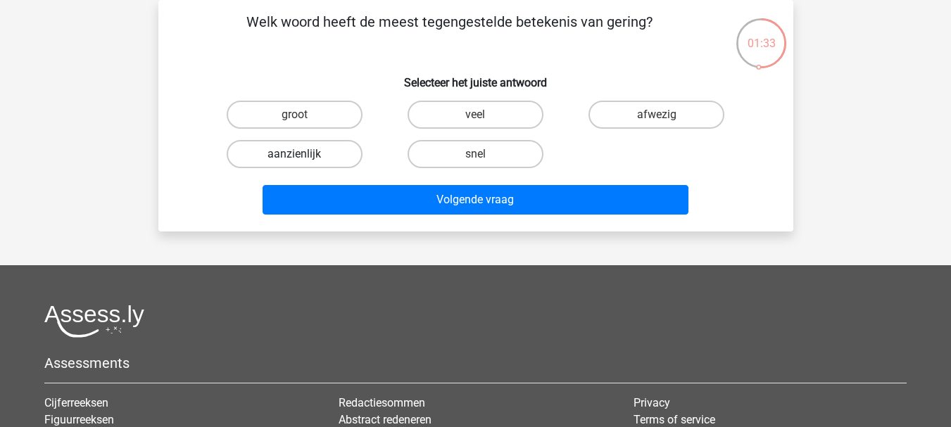
click at [308, 150] on label "aanzienlijk" at bounding box center [295, 154] width 136 height 28
click at [304, 154] on input "aanzienlijk" at bounding box center [298, 158] width 9 height 9
radio input "true"
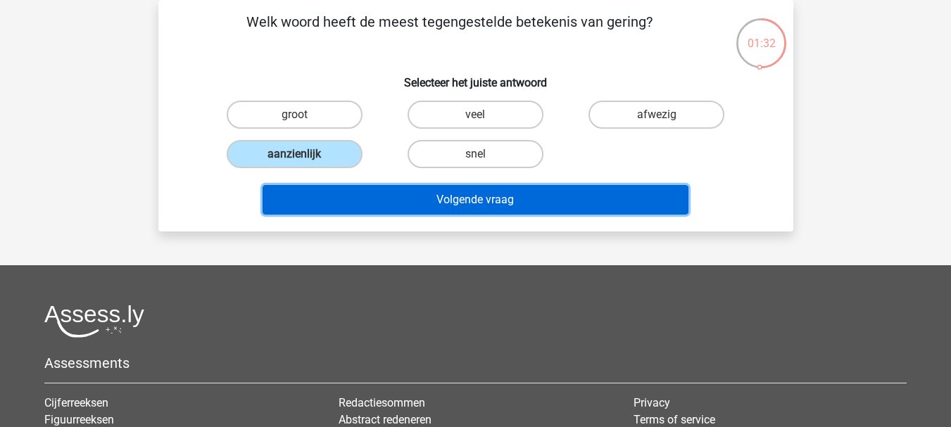
click at [485, 204] on button "Volgende vraag" at bounding box center [476, 200] width 426 height 30
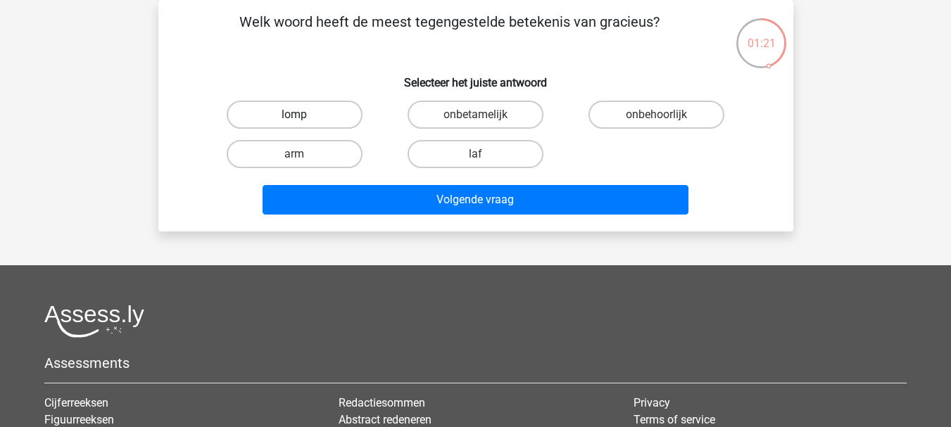
click at [316, 113] on label "lomp" at bounding box center [295, 115] width 136 height 28
click at [304, 115] on input "lomp" at bounding box center [298, 119] width 9 height 9
radio input "true"
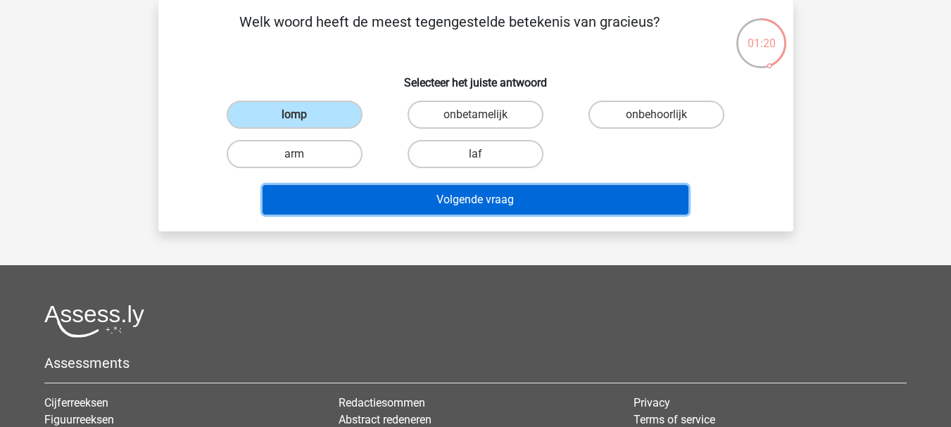
click at [478, 203] on button "Volgende vraag" at bounding box center [476, 200] width 426 height 30
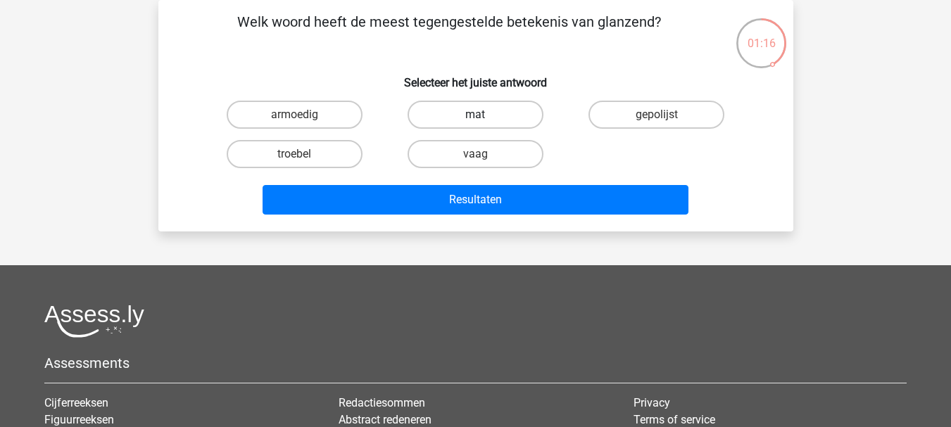
click at [494, 114] on label "mat" at bounding box center [476, 115] width 136 height 28
click at [485, 115] on input "mat" at bounding box center [479, 119] width 9 height 9
radio input "true"
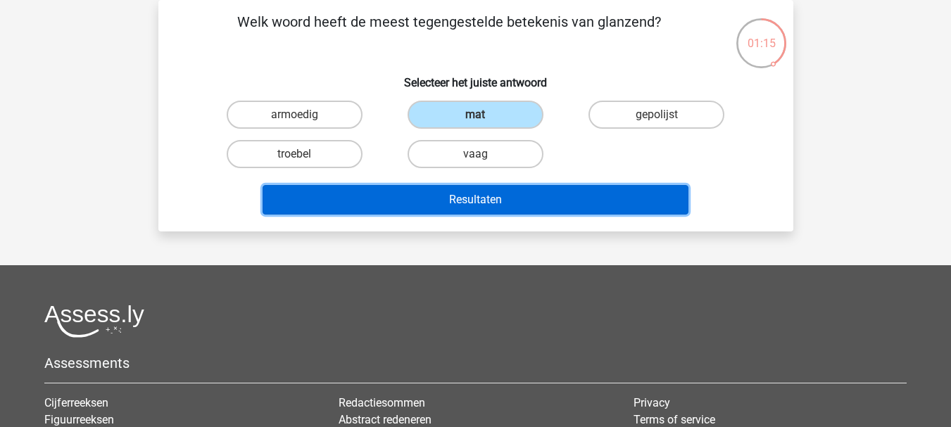
click at [470, 204] on button "Resultaten" at bounding box center [476, 200] width 426 height 30
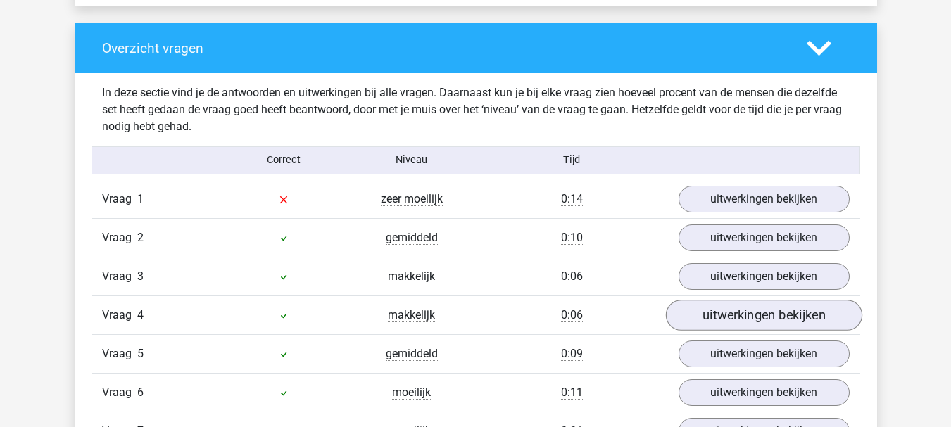
scroll to position [1056, 0]
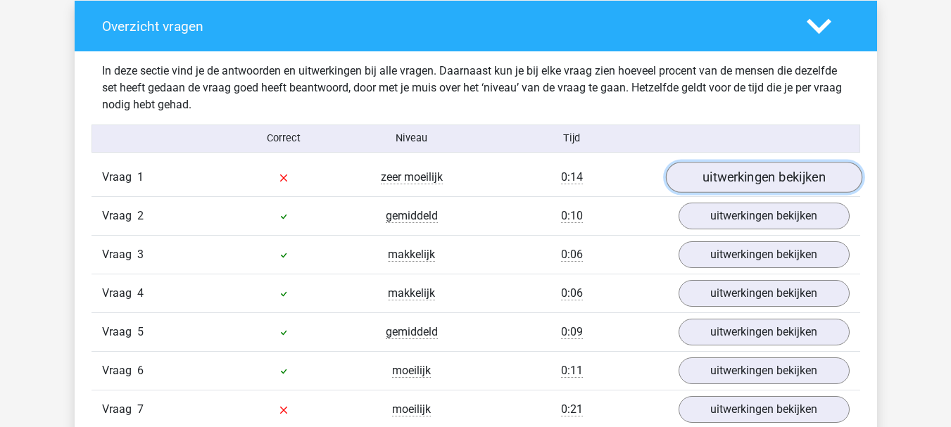
click at [725, 177] on link "uitwerkingen bekijken" at bounding box center [764, 177] width 196 height 31
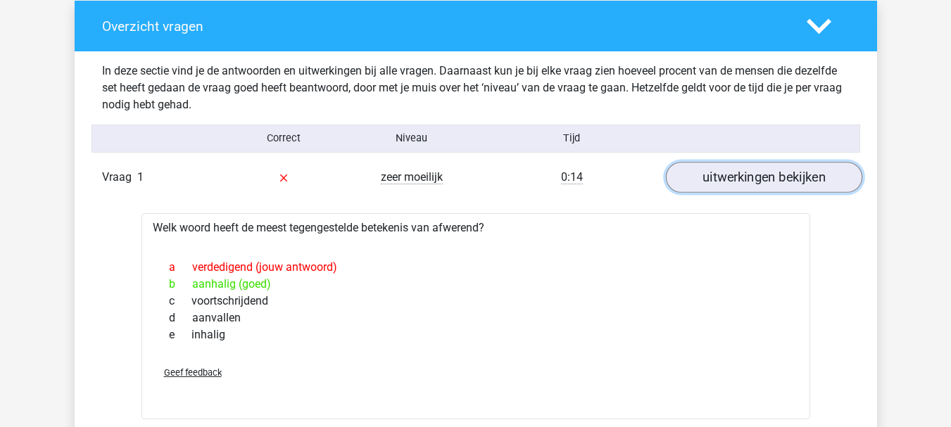
click at [739, 180] on link "uitwerkingen bekijken" at bounding box center [764, 177] width 196 height 31
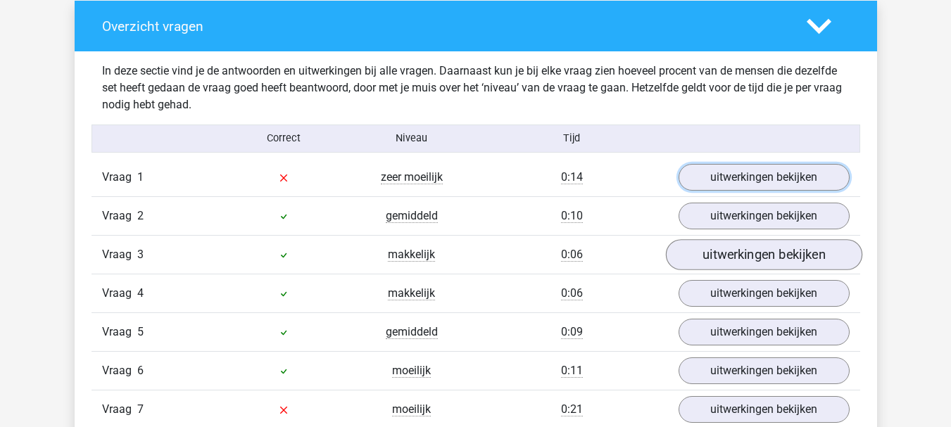
scroll to position [1127, 0]
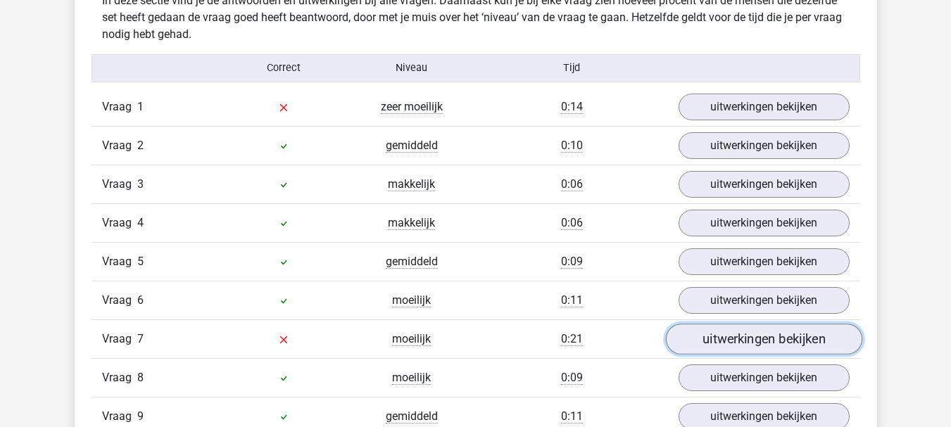
click at [759, 338] on link "uitwerkingen bekijken" at bounding box center [764, 339] width 196 height 31
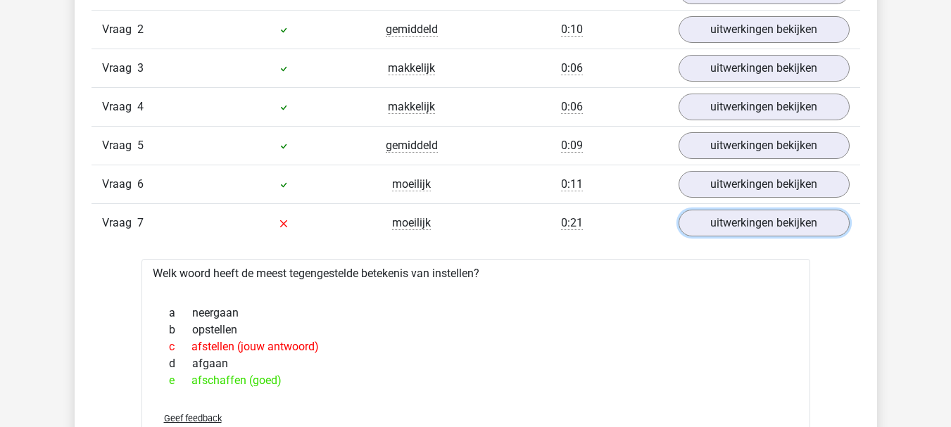
scroll to position [1268, 0]
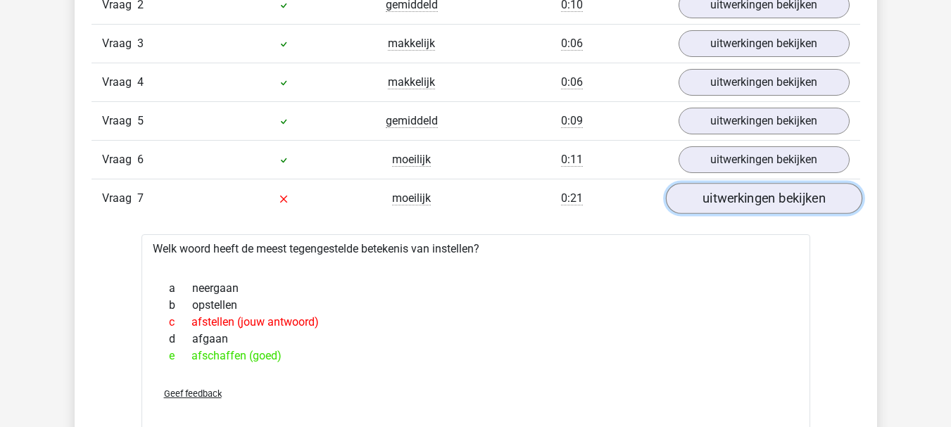
click at [756, 205] on link "uitwerkingen bekijken" at bounding box center [764, 198] width 196 height 31
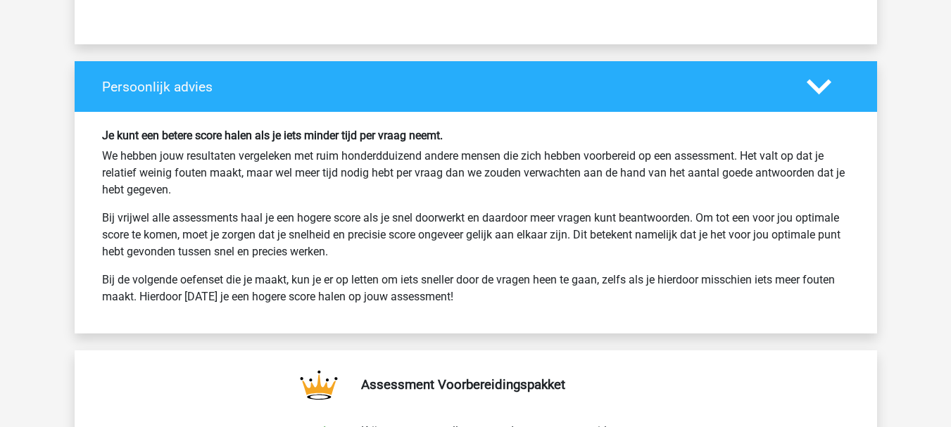
scroll to position [1902, 0]
